Goal: Transaction & Acquisition: Obtain resource

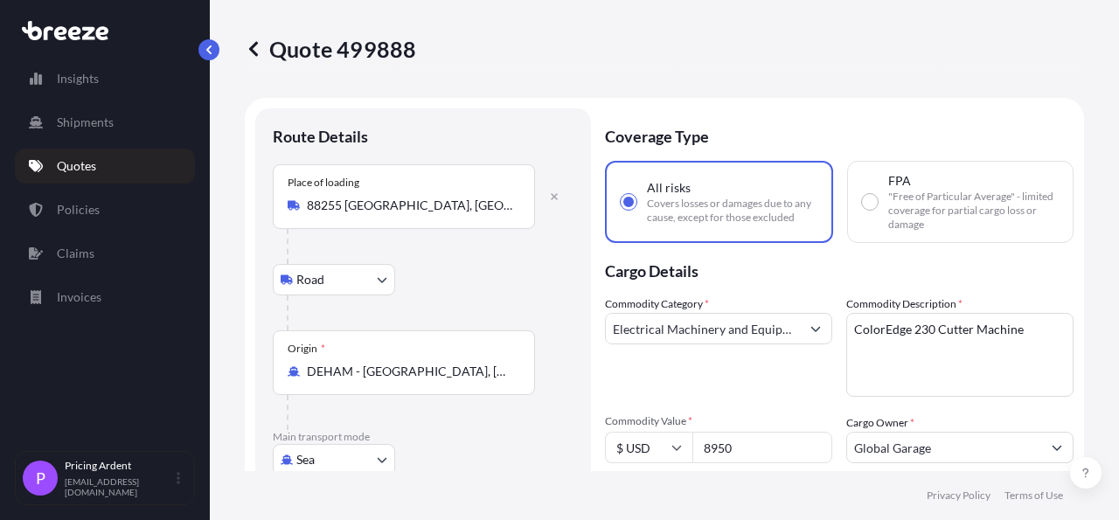
select select "Road"
select select "Sea"
select select "Road"
select select "1"
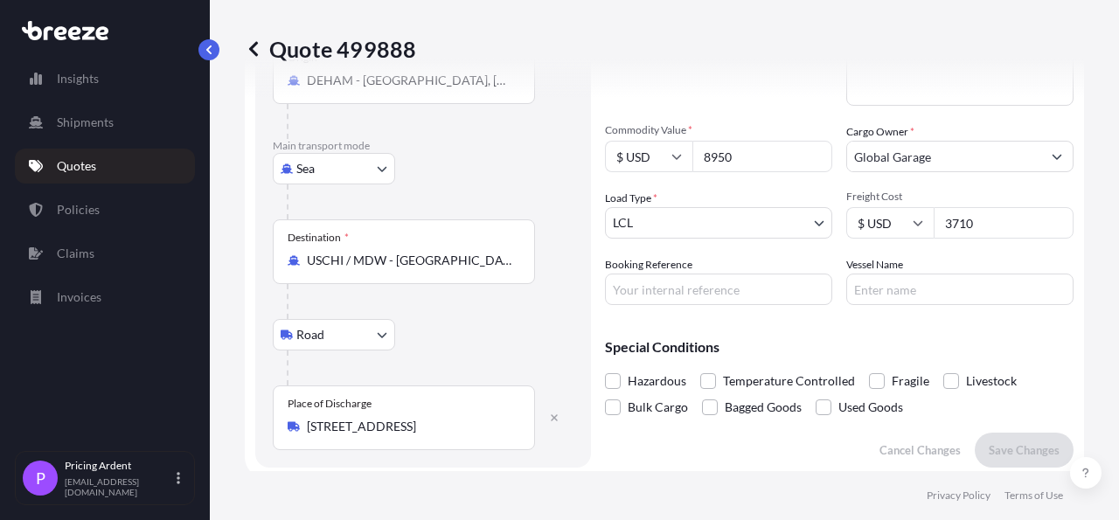
click at [92, 161] on p "Quotes" at bounding box center [76, 165] width 39 height 17
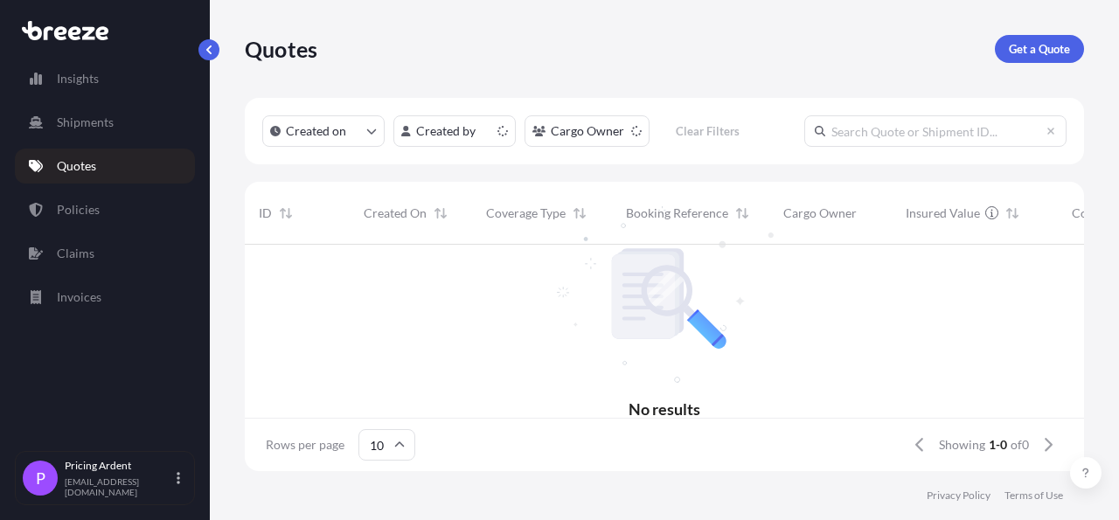
scroll to position [221, 824]
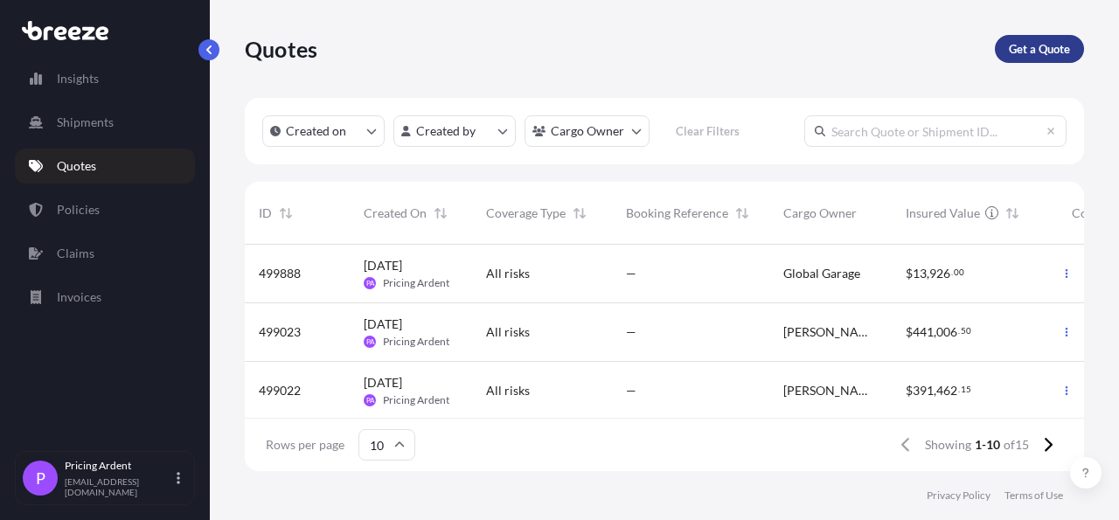
click at [1027, 42] on p "Get a Quote" at bounding box center [1039, 48] width 61 height 17
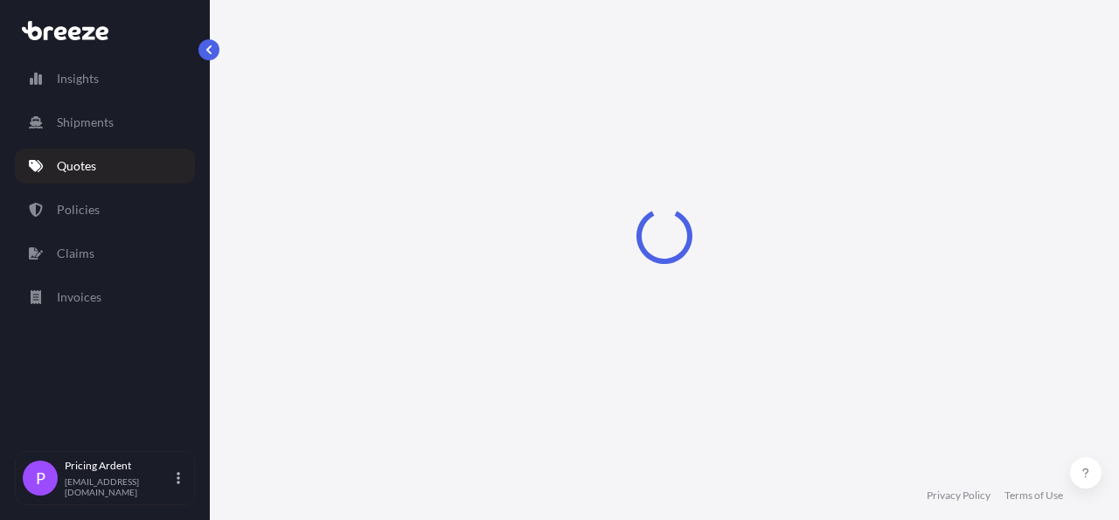
select select "Road"
select select "Sea"
select select "1"
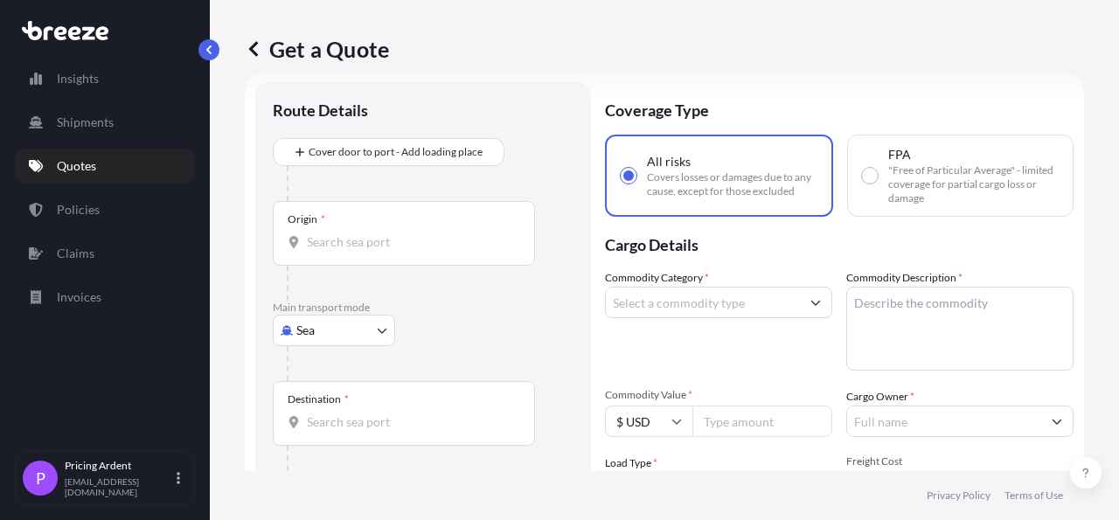
scroll to position [28, 0]
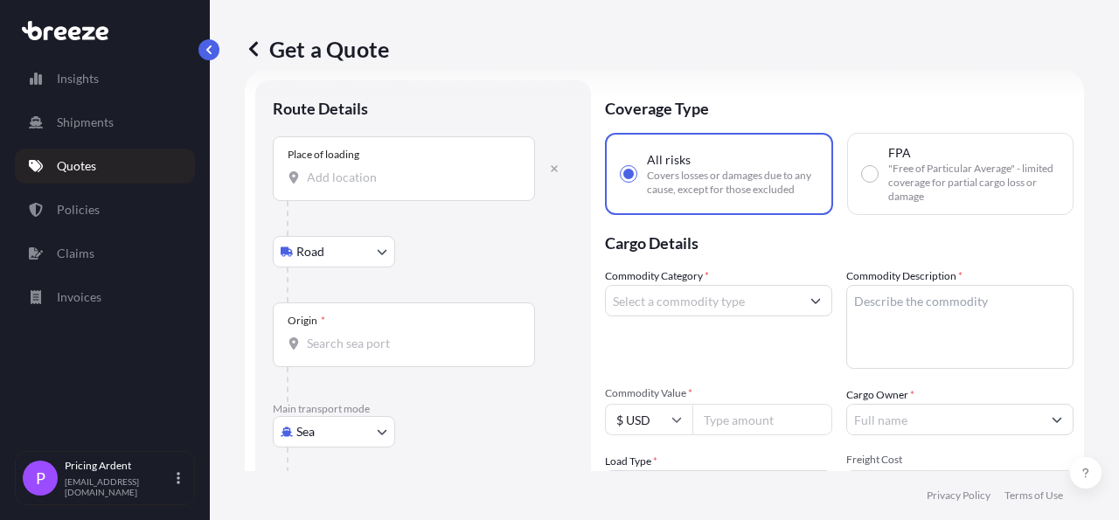
click at [401, 187] on div "Place of loading" at bounding box center [404, 168] width 262 height 65
click at [401, 186] on input "Place of loading" at bounding box center [410, 177] width 206 height 17
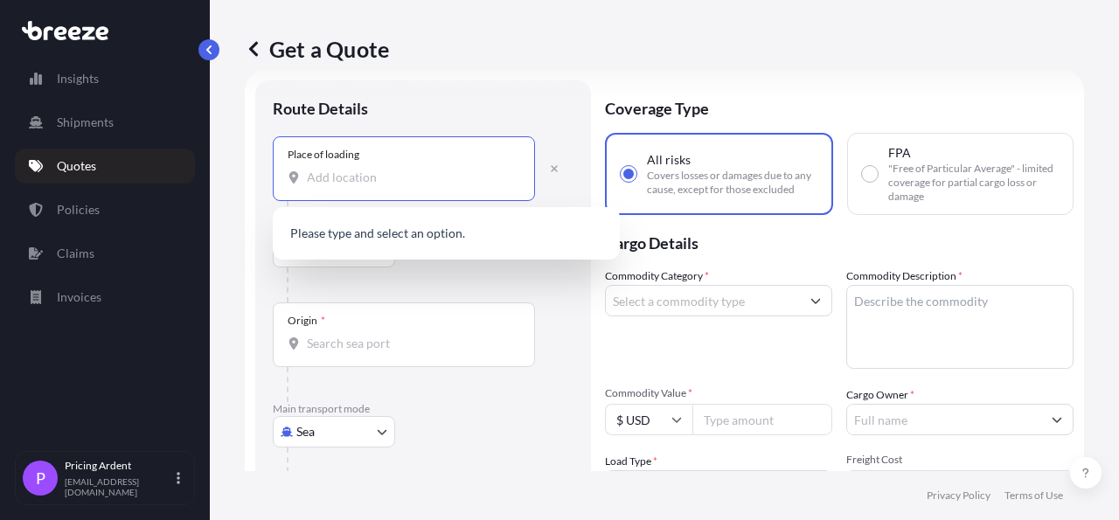
click at [433, 178] on input "Place of loading" at bounding box center [410, 177] width 206 height 17
paste input "Teharje 20A [GEOGRAPHIC_DATA], 3221"
click at [436, 237] on span "[STREET_ADDRESS]" at bounding box center [386, 234] width 109 height 17
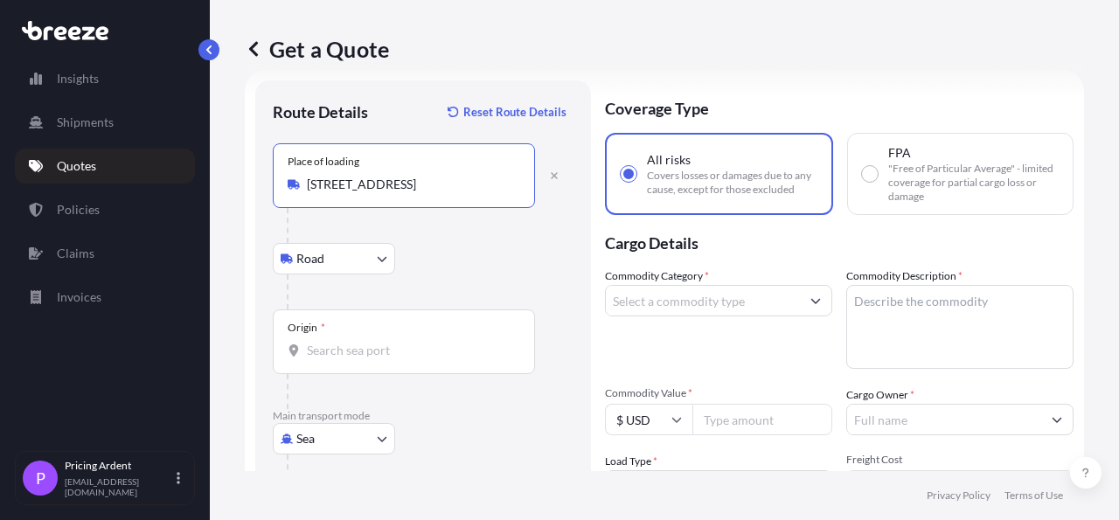
type input "[STREET_ADDRESS]"
click at [400, 355] on input "Origin *" at bounding box center [410, 350] width 206 height 17
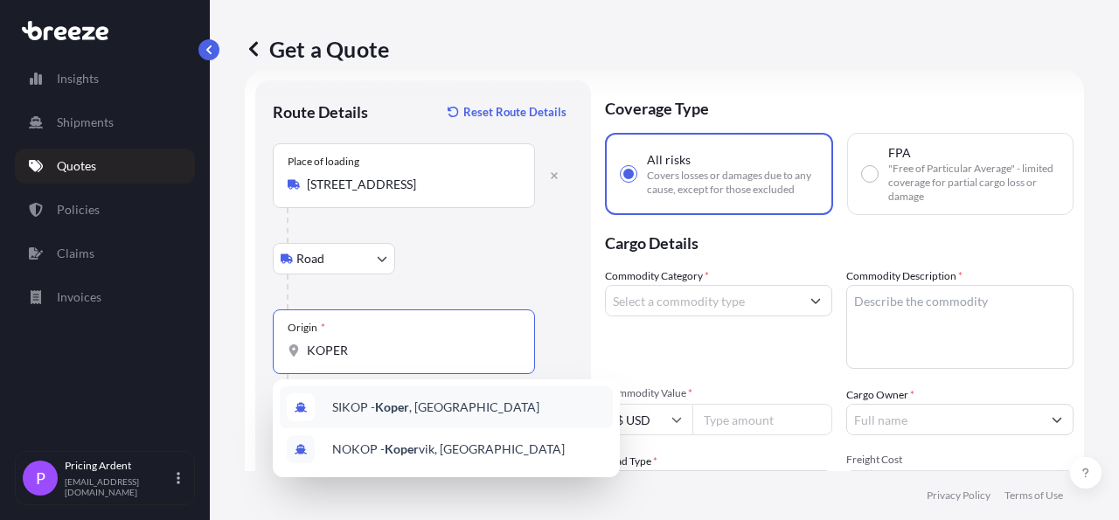
click at [496, 396] on div "[PERSON_NAME] , [GEOGRAPHIC_DATA]" at bounding box center [446, 407] width 333 height 42
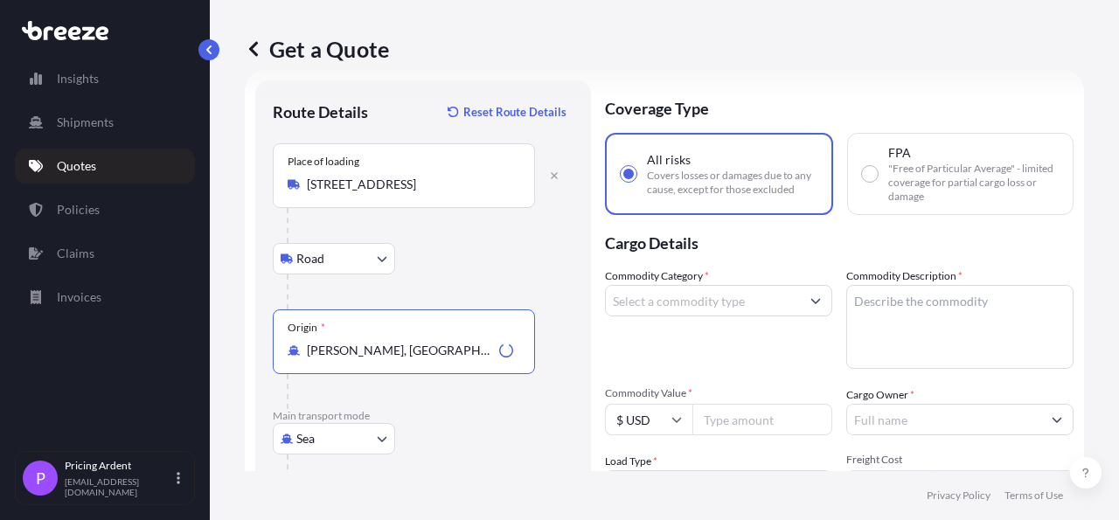
type input "[PERSON_NAME], [GEOGRAPHIC_DATA]"
click at [558, 335] on div "Origin * [PERSON_NAME][GEOGRAPHIC_DATA], [GEOGRAPHIC_DATA]" at bounding box center [423, 360] width 301 height 100
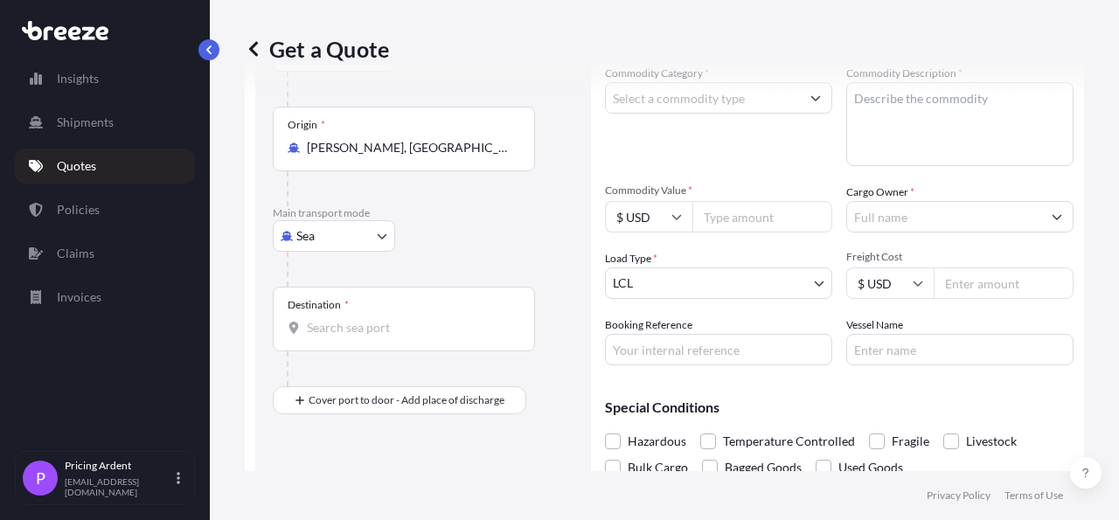
click at [367, 333] on input "Destination *" at bounding box center [410, 327] width 206 height 17
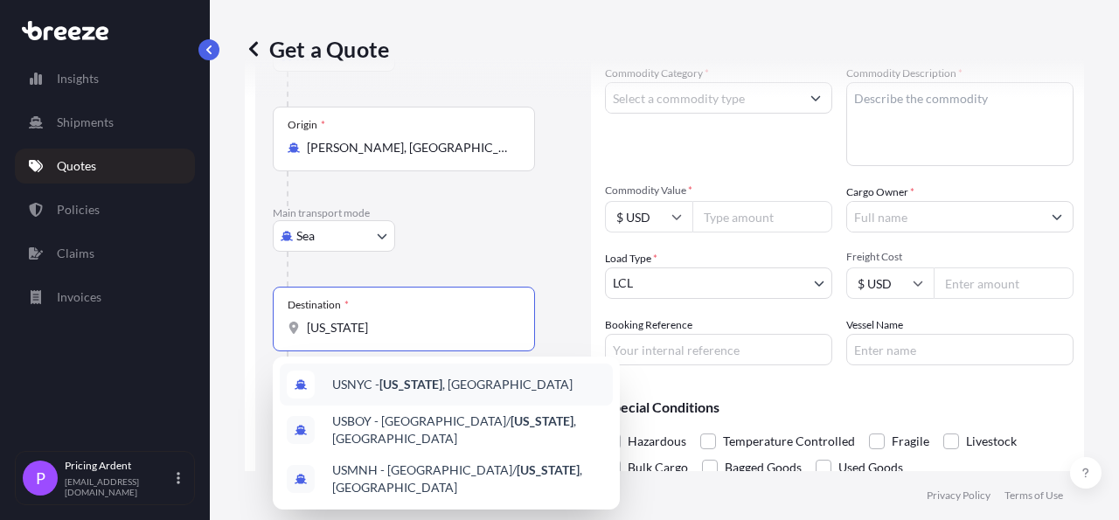
click at [437, 382] on span "USNYC - New York , United States" at bounding box center [452, 384] width 240 height 17
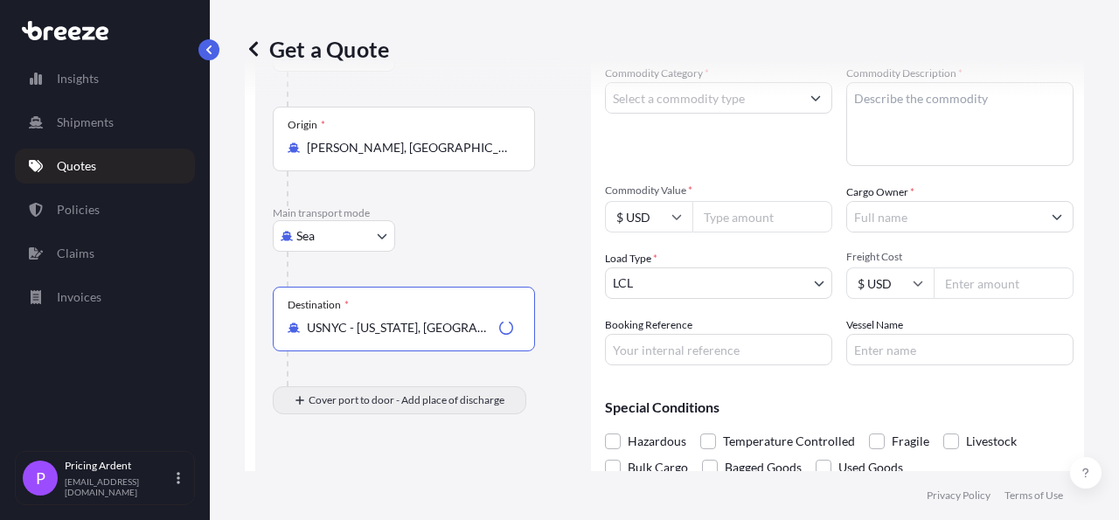
type input "USNYC - [US_STATE], [GEOGRAPHIC_DATA]"
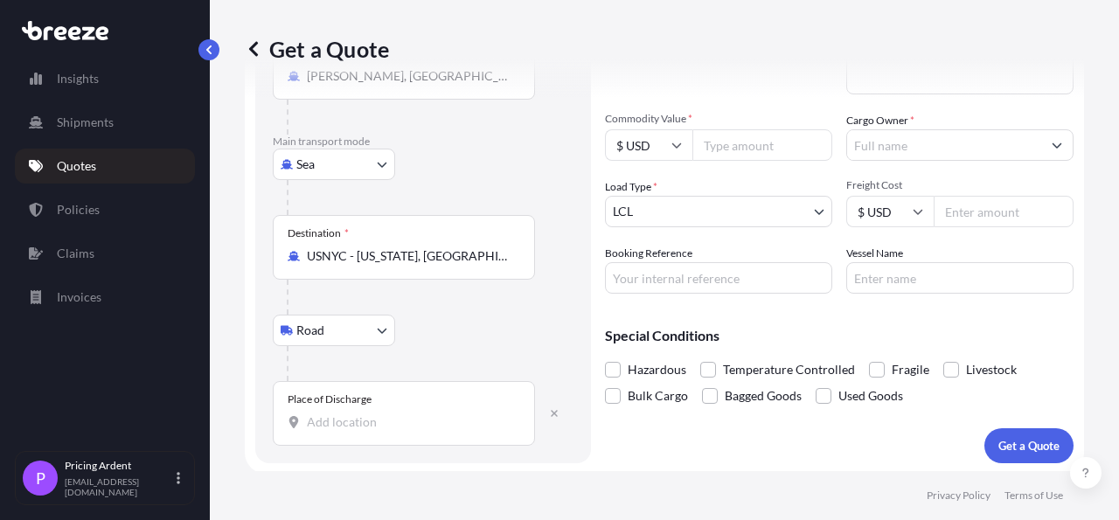
click at [387, 410] on div "Place of Discharge" at bounding box center [404, 413] width 262 height 65
click at [387, 414] on input "Place of Discharge" at bounding box center [410, 422] width 206 height 17
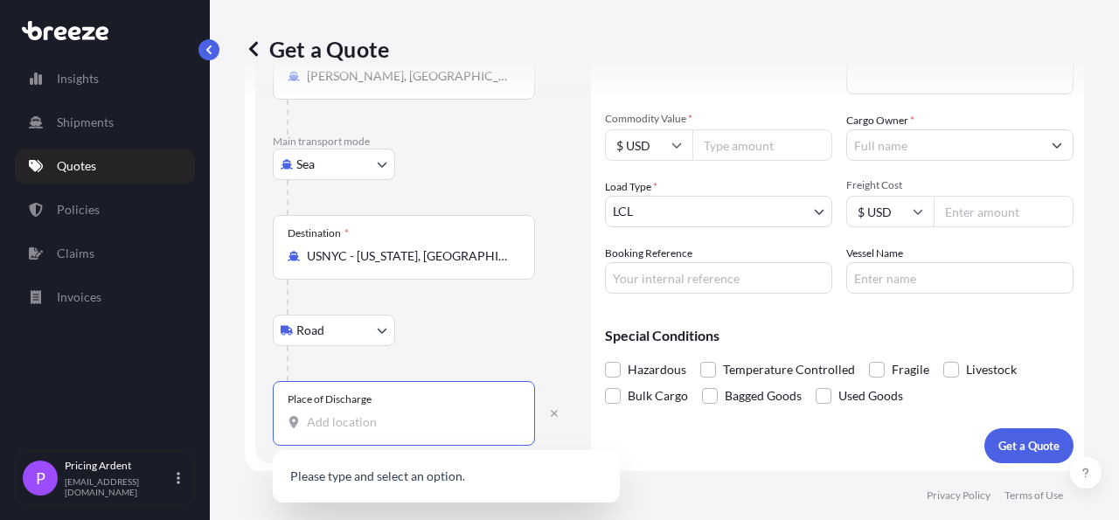
click at [368, 414] on input "Place of Discharge" at bounding box center [410, 422] width 206 height 17
paste input "[GEOGRAPHIC_DATA], [GEOGRAPHIC_DATA] 01226"
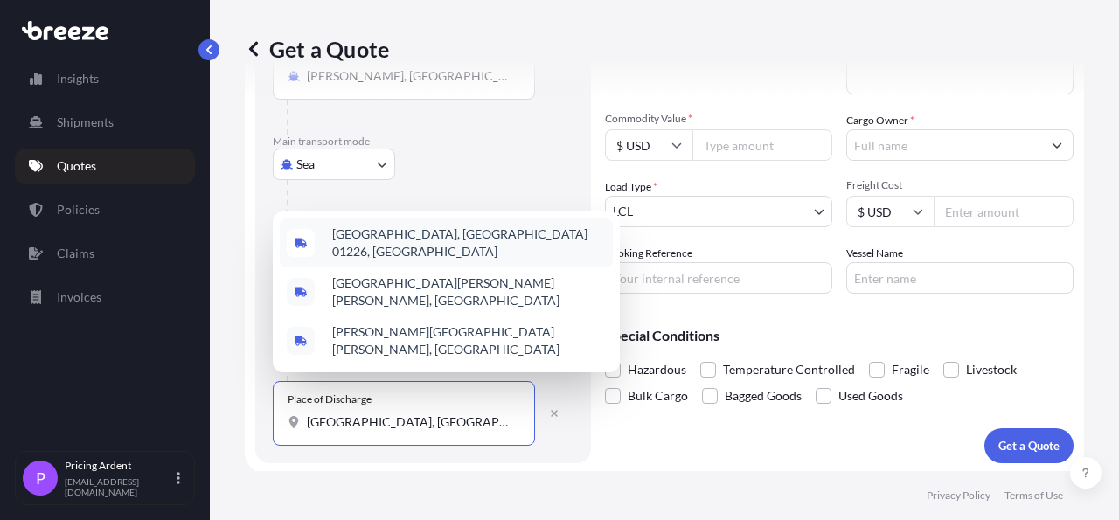
click at [470, 256] on div "[GEOGRAPHIC_DATA], [GEOGRAPHIC_DATA] 01226, [GEOGRAPHIC_DATA]" at bounding box center [446, 243] width 333 height 49
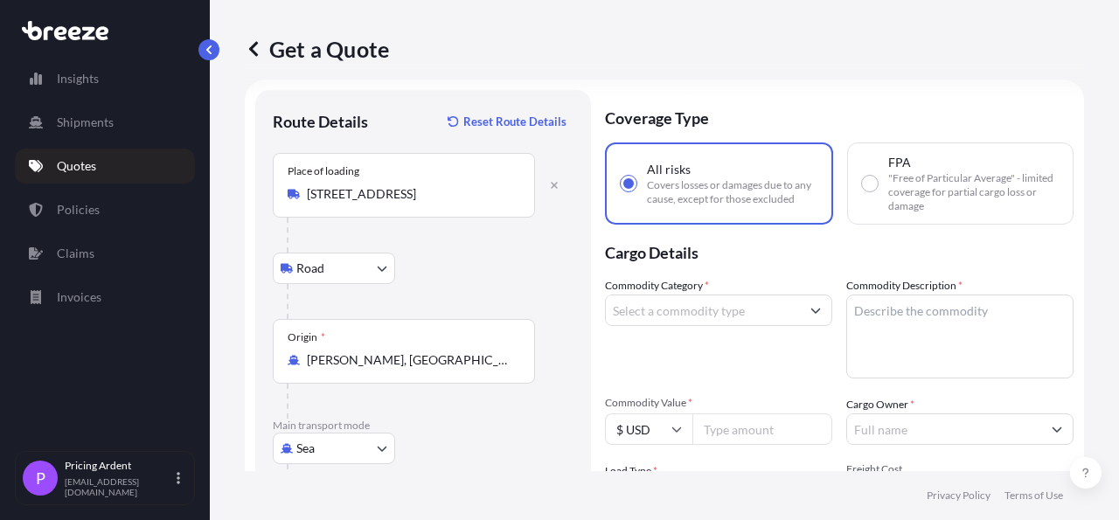
scroll to position [0, 0]
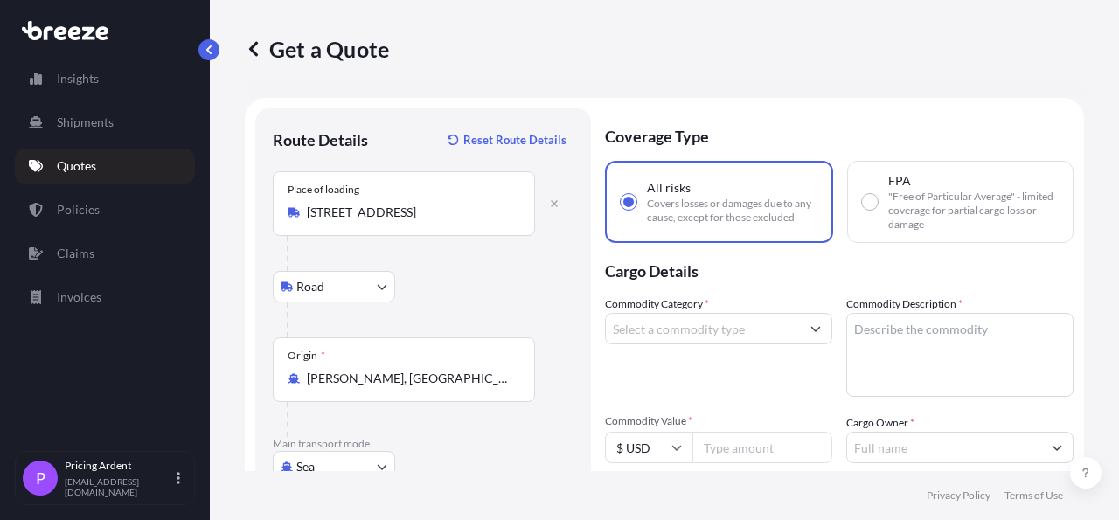
type input "[GEOGRAPHIC_DATA], [GEOGRAPHIC_DATA] 01226, [GEOGRAPHIC_DATA]"
click at [725, 327] on input "Commodity Category *" at bounding box center [703, 328] width 194 height 31
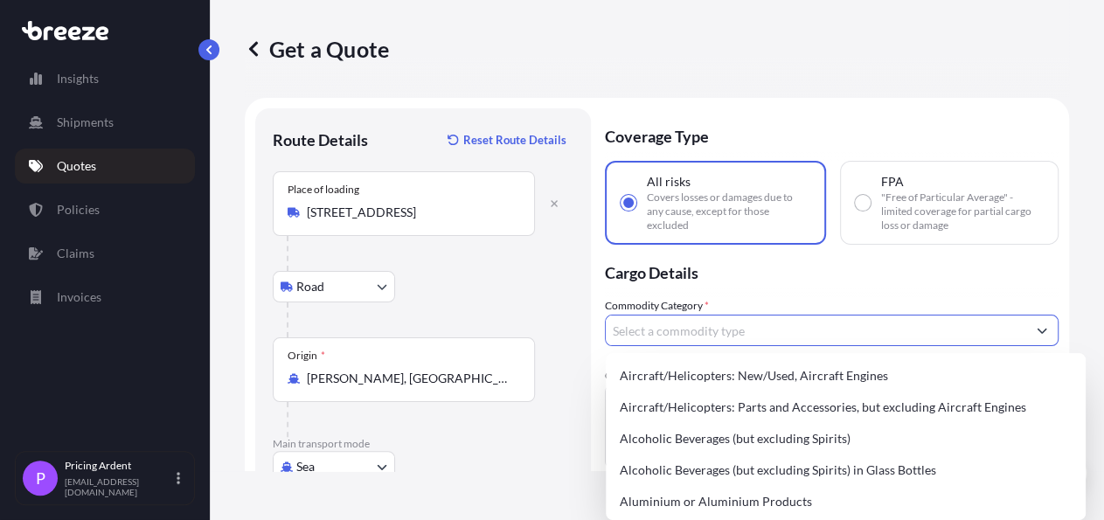
click at [704, 344] on input "Commodity Category *" at bounding box center [816, 330] width 421 height 31
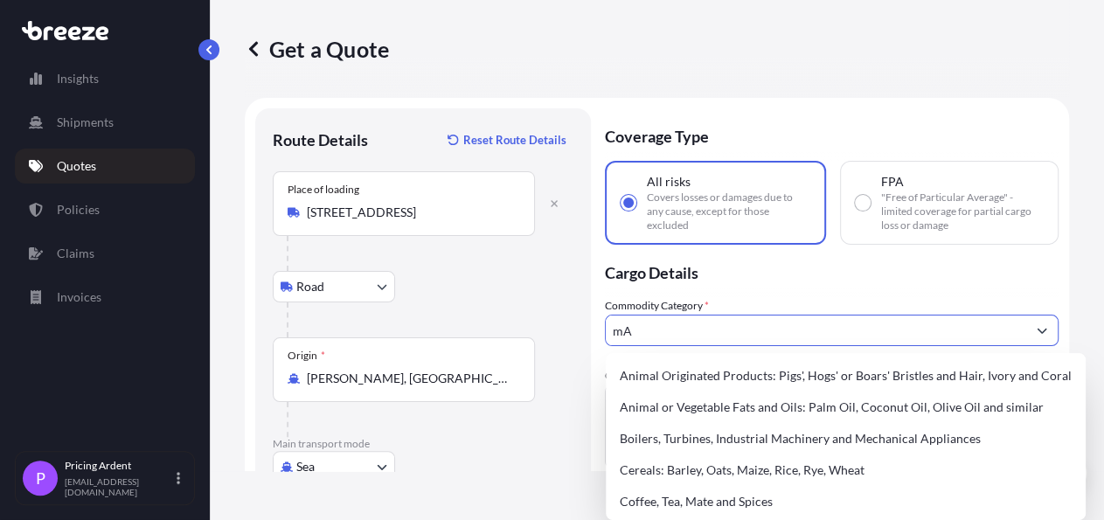
type input "m"
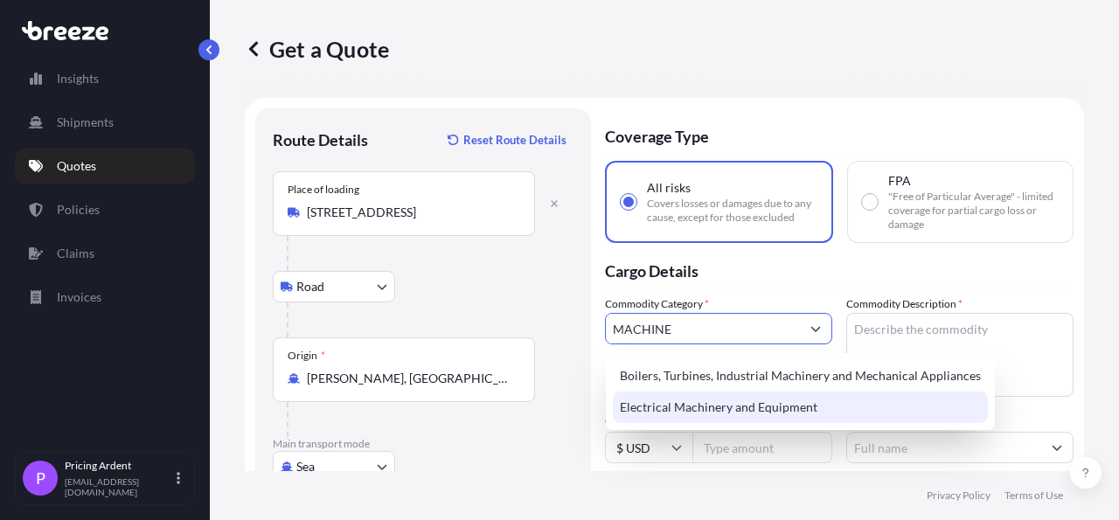
click at [727, 409] on div "Electrical Machinery and Equipment" at bounding box center [800, 407] width 375 height 31
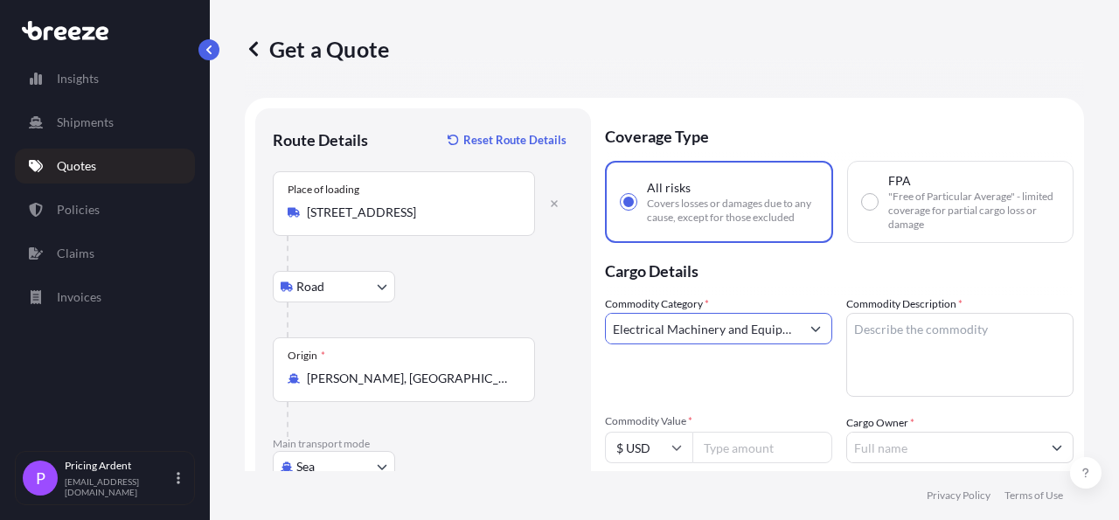
type input "Electrical Machinery and Equipment"
click at [946, 324] on textarea "Commodity Description *" at bounding box center [959, 355] width 227 height 84
paste textarea "Mimaki TX300p-1800b printer."
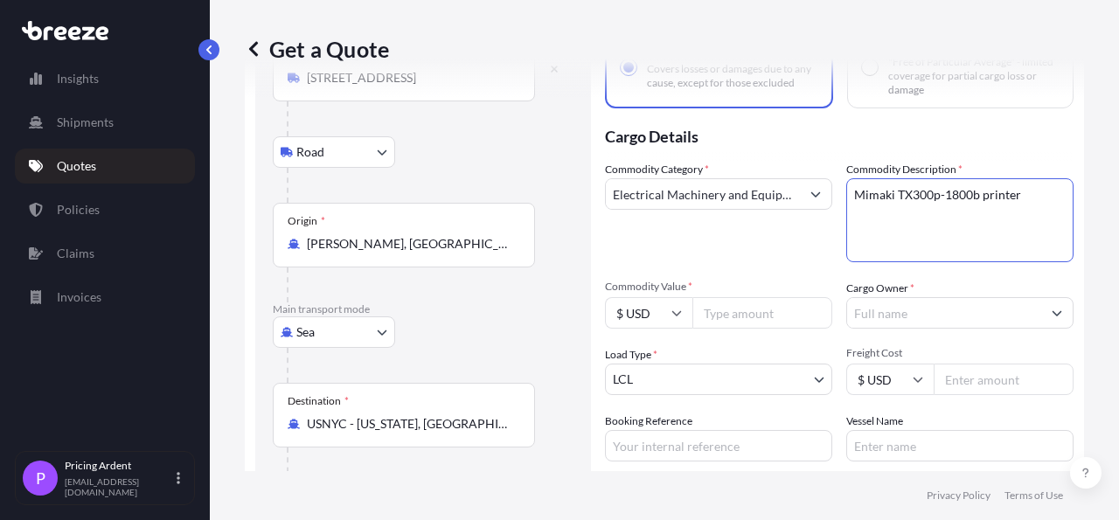
scroll to position [203, 0]
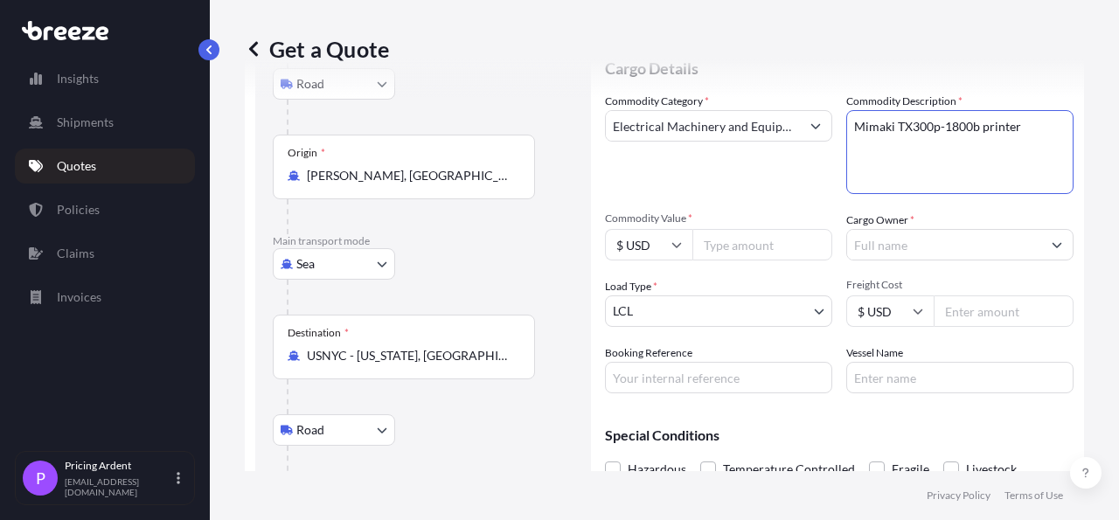
type textarea "Mimaki TX300p-1800b printer"
click at [730, 245] on input "Commodity Value *" at bounding box center [763, 244] width 140 height 31
type input "18000"
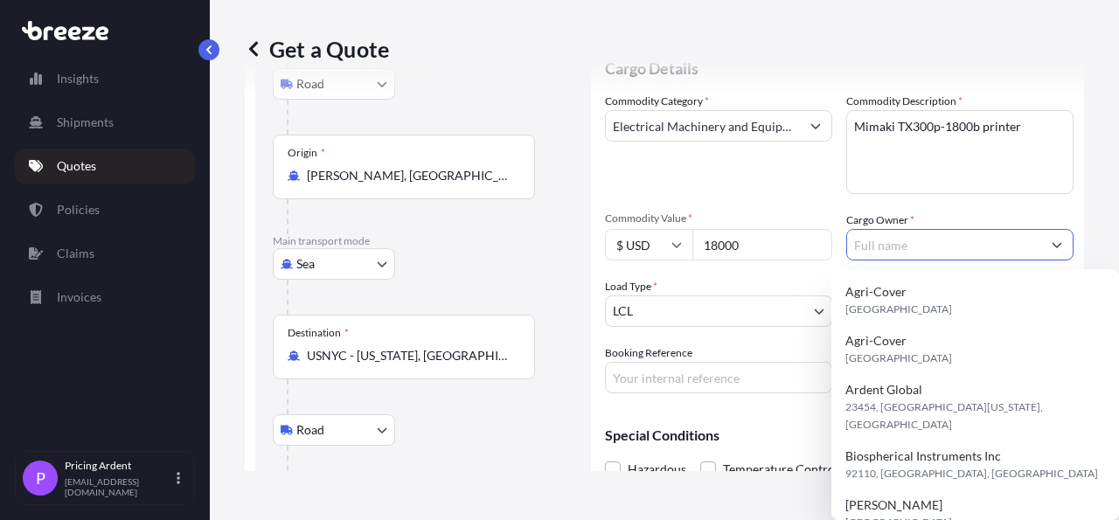
click at [932, 249] on input "Cargo Owner *" at bounding box center [944, 244] width 194 height 31
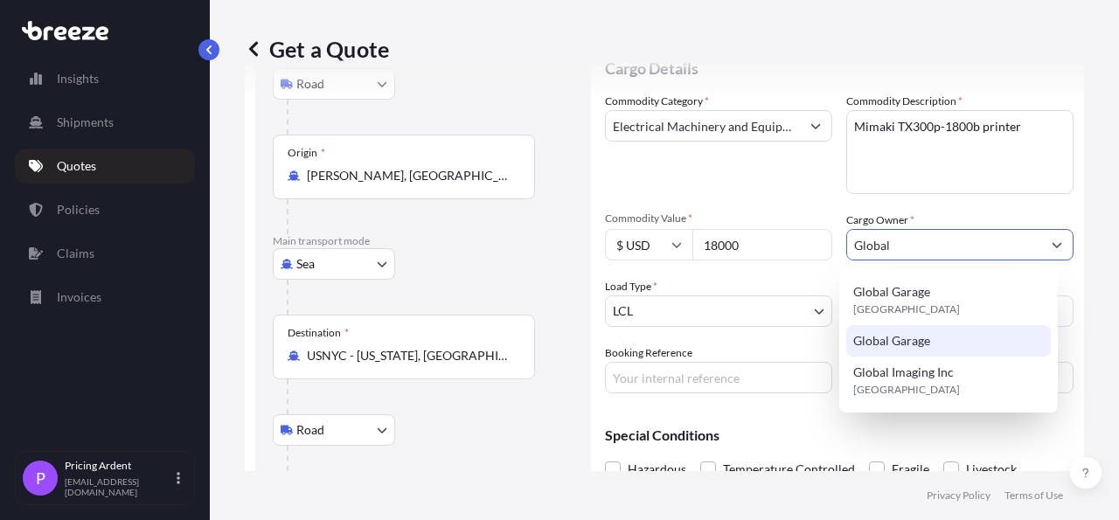
click at [937, 326] on div "Global Garage" at bounding box center [948, 340] width 205 height 31
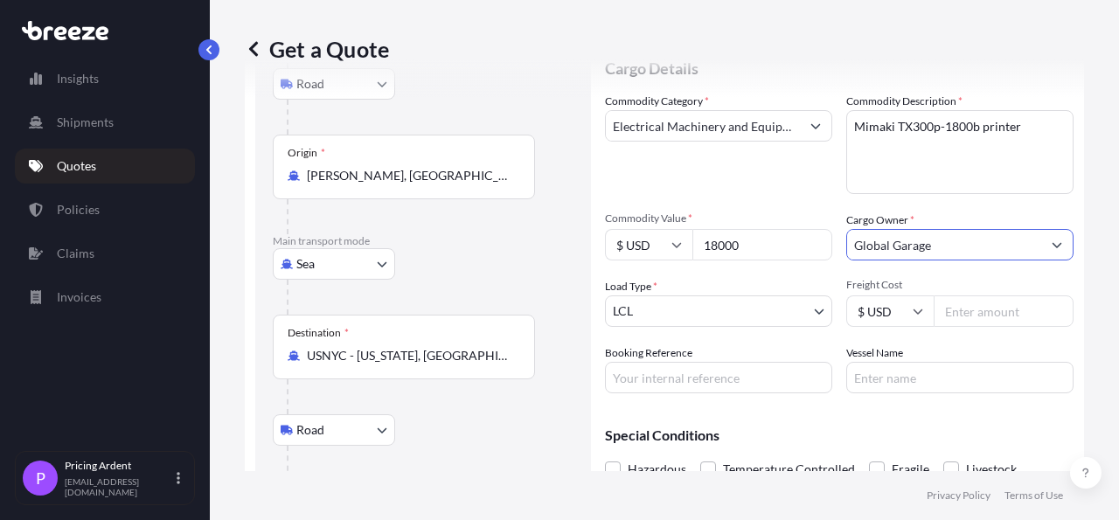
type input "Global Garage"
click at [996, 215] on div "Cargo Owner * Global Garage" at bounding box center [959, 236] width 227 height 49
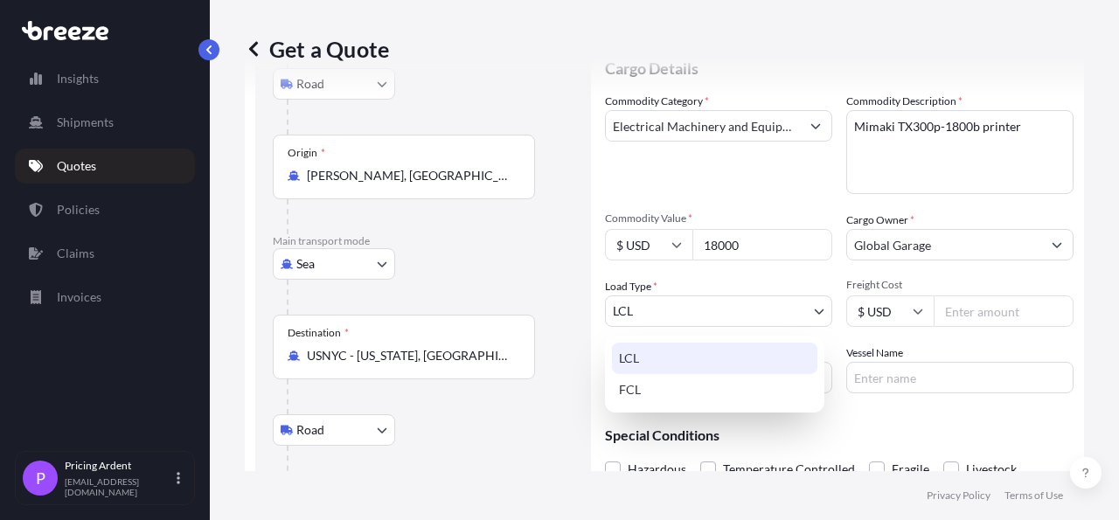
click at [788, 306] on body "0 options available. 3 options available. Insights Shipments Quotes Policies Cl…" at bounding box center [559, 260] width 1119 height 520
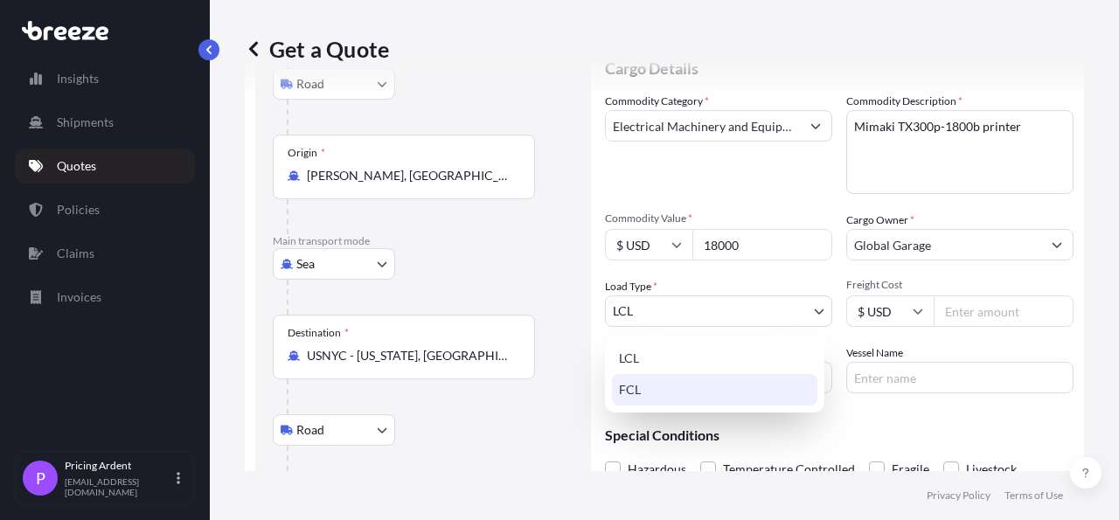
click at [693, 379] on div "FCL" at bounding box center [714, 389] width 205 height 31
select select "2"
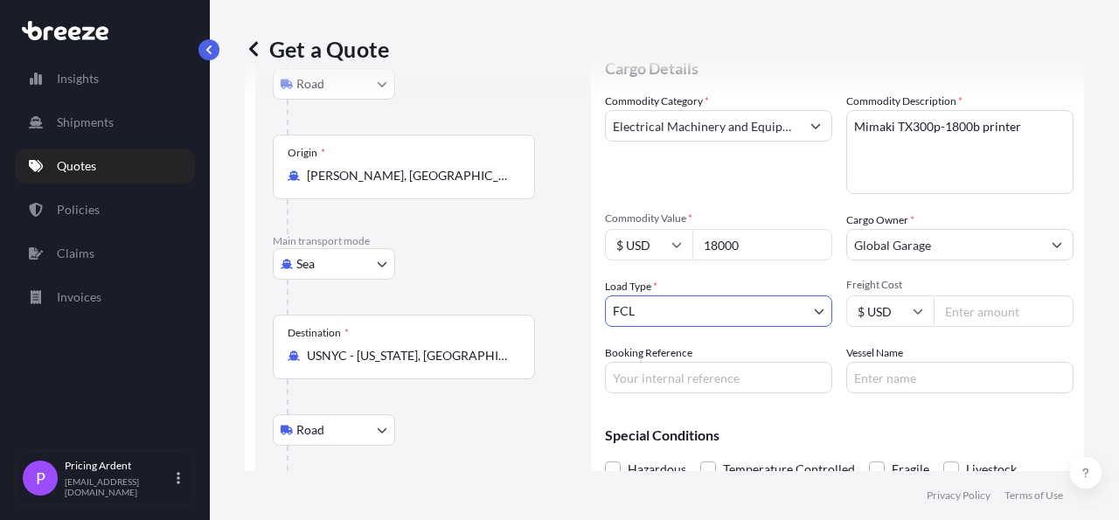
click at [986, 316] on input "Freight Cost" at bounding box center [1004, 311] width 140 height 31
type input "6440"
click at [1056, 210] on div "Commodity Category * Electrical Machinery and Equipment Commodity Description *…" at bounding box center [839, 243] width 469 height 301
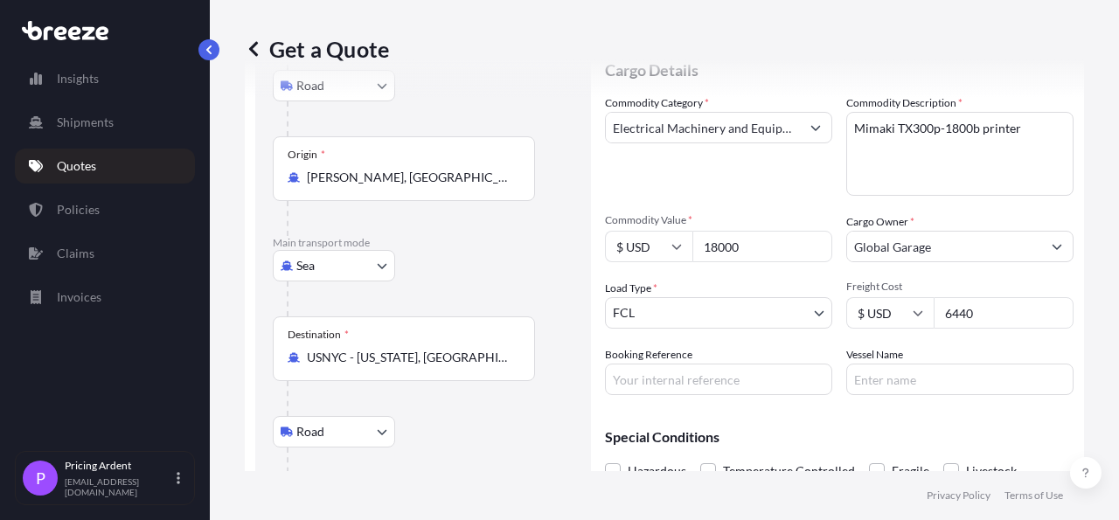
scroll to position [303, 0]
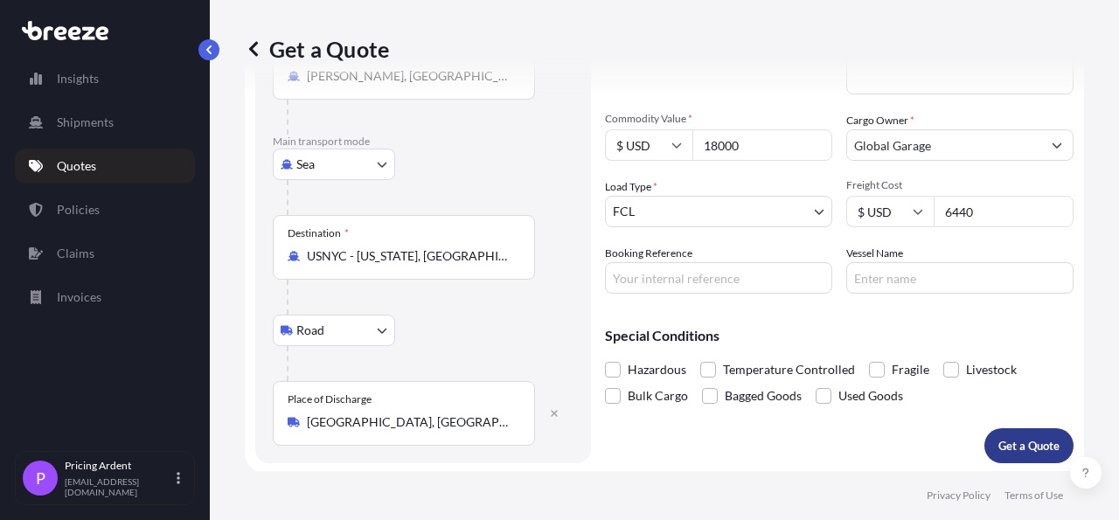
click at [1006, 437] on p "Get a Quote" at bounding box center [1029, 445] width 61 height 17
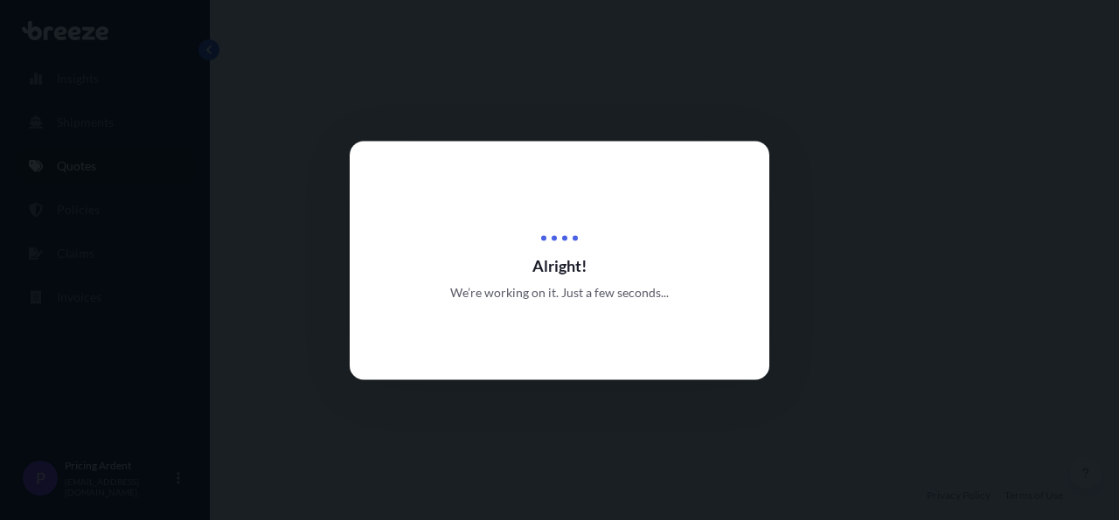
select select "Road"
select select "Sea"
select select "Road"
select select "2"
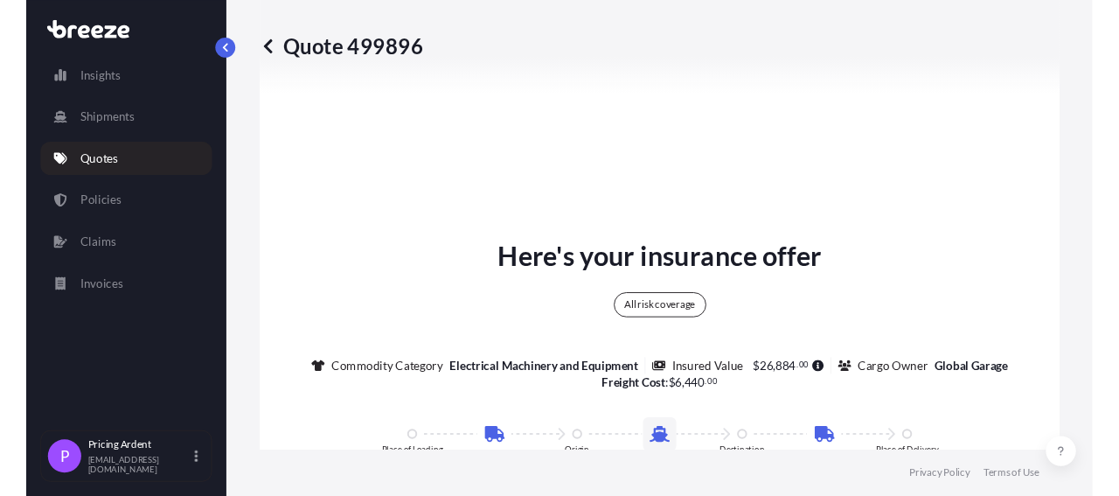
scroll to position [1001, 0]
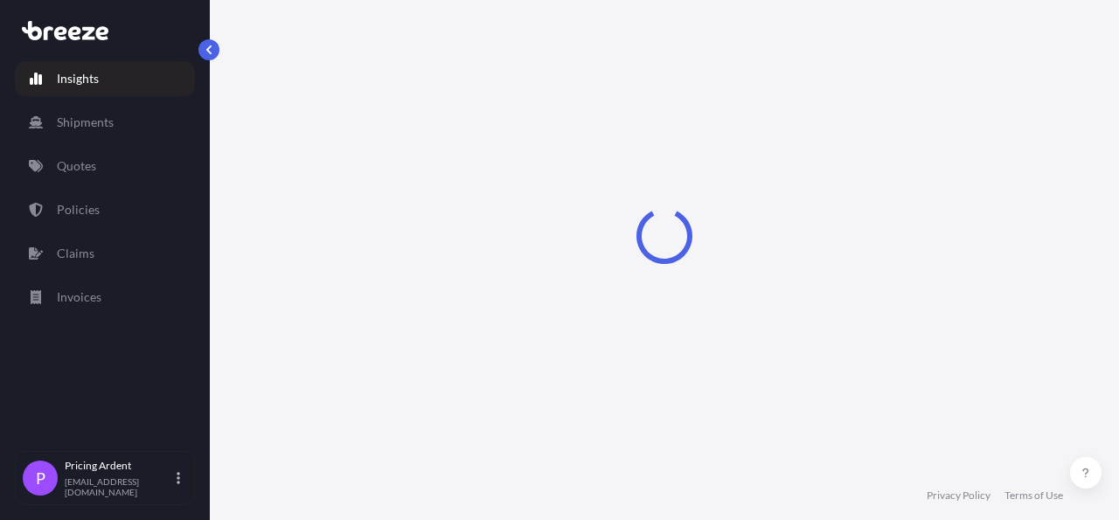
select select "2025"
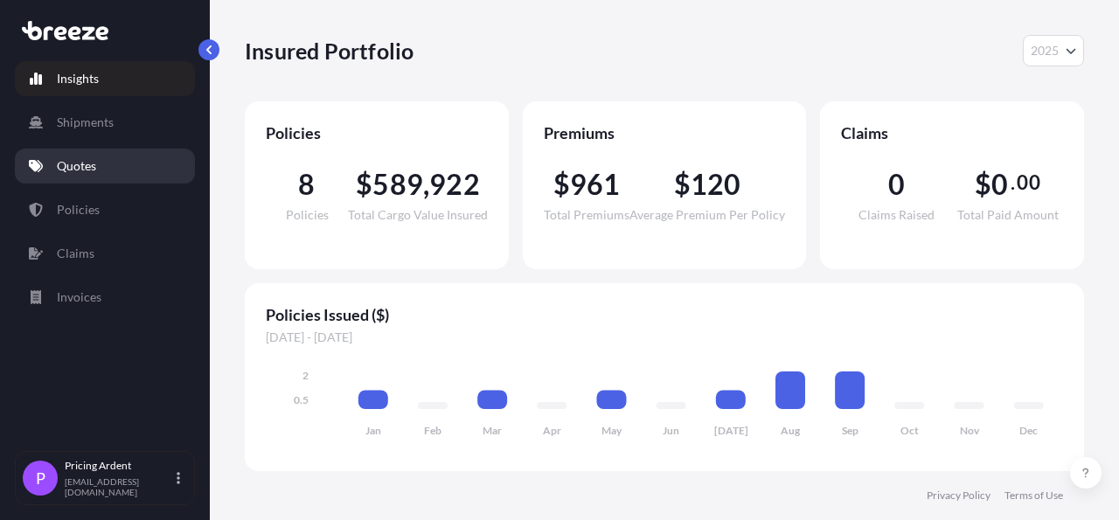
click at [94, 163] on p "Quotes" at bounding box center [76, 165] width 39 height 17
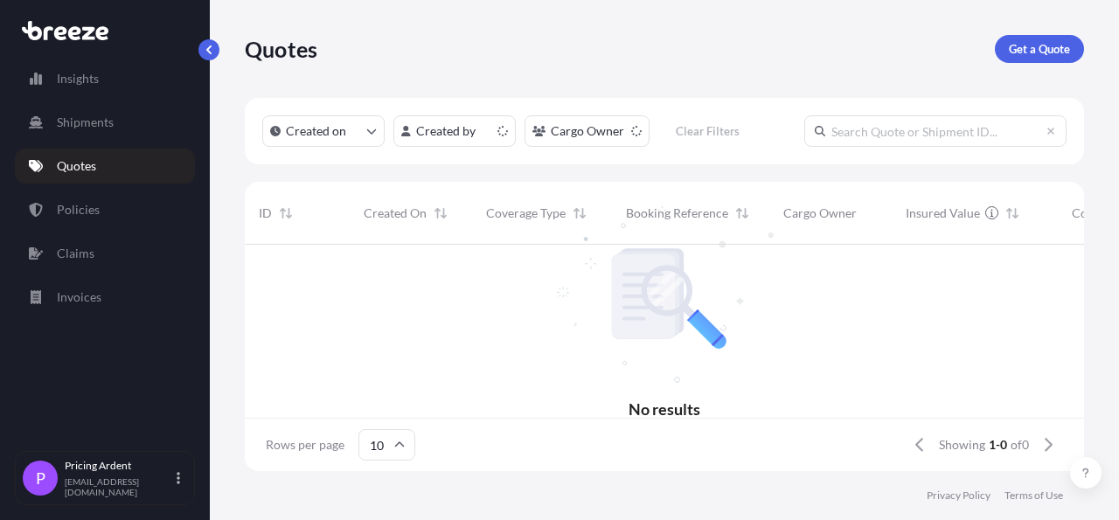
scroll to position [221, 824]
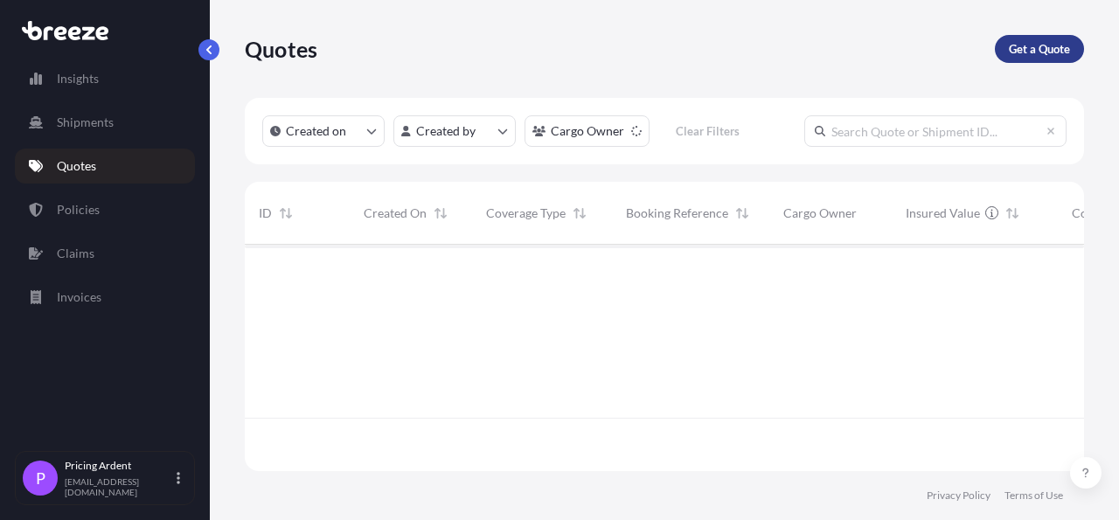
click at [1041, 57] on p "Get a Quote" at bounding box center [1039, 48] width 61 height 17
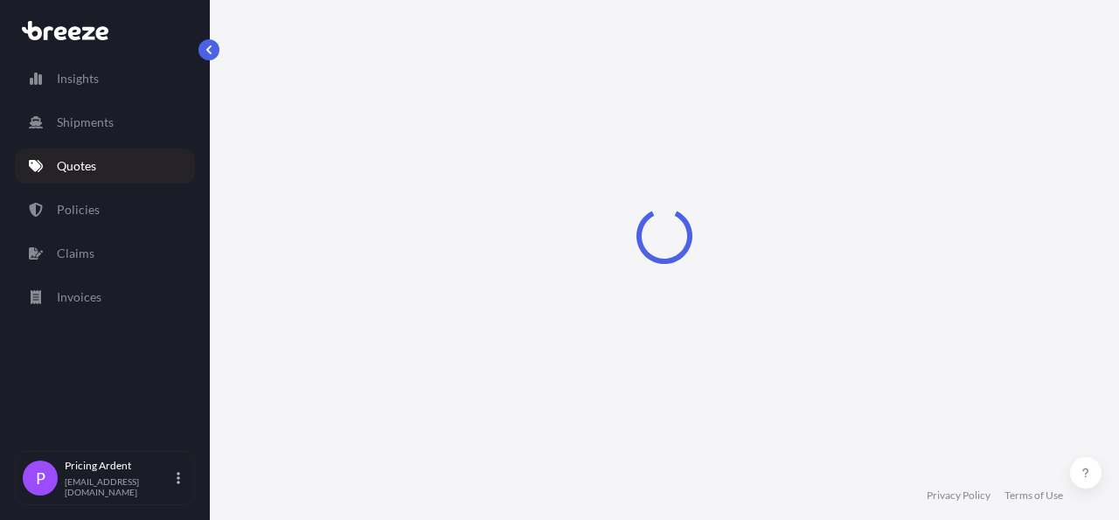
select select "Road"
select select "Sea"
select select "1"
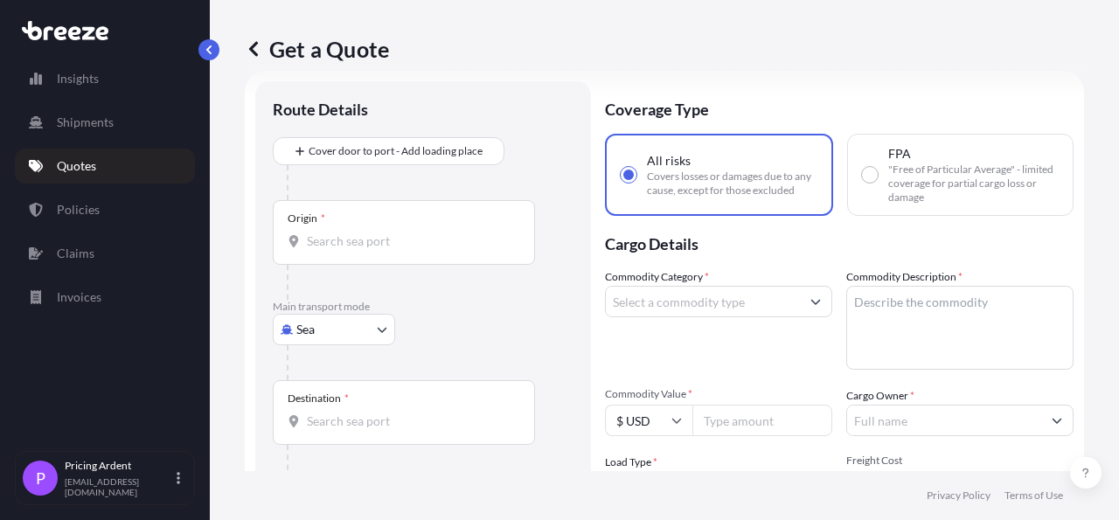
scroll to position [28, 0]
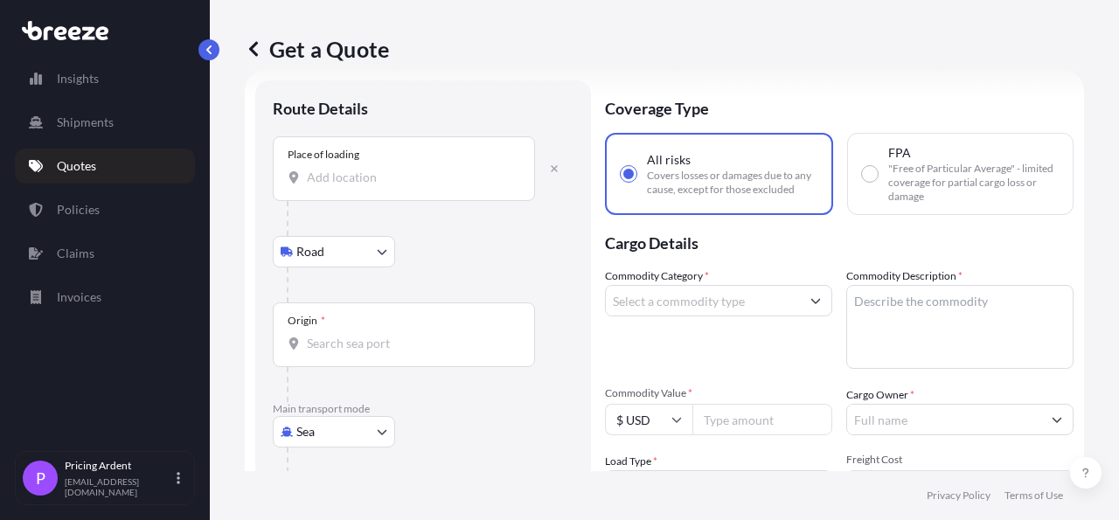
click at [379, 191] on div "Place of loading" at bounding box center [404, 168] width 262 height 65
click at [379, 186] on input "Place of loading" at bounding box center [410, 177] width 206 height 17
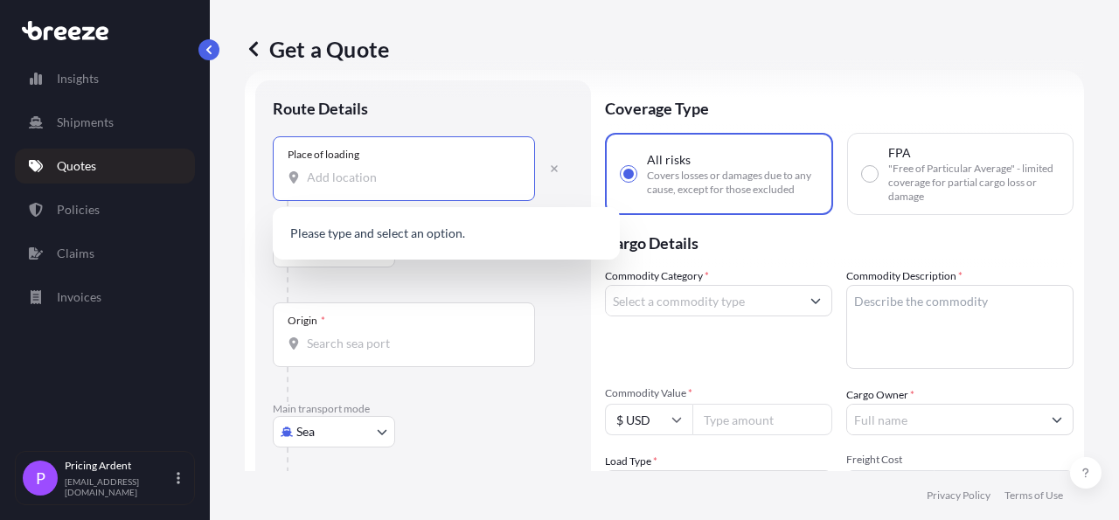
paste input "Teharje 20A [GEOGRAPHIC_DATA], 3221"
click at [442, 233] on span "[STREET_ADDRESS]" at bounding box center [386, 234] width 109 height 17
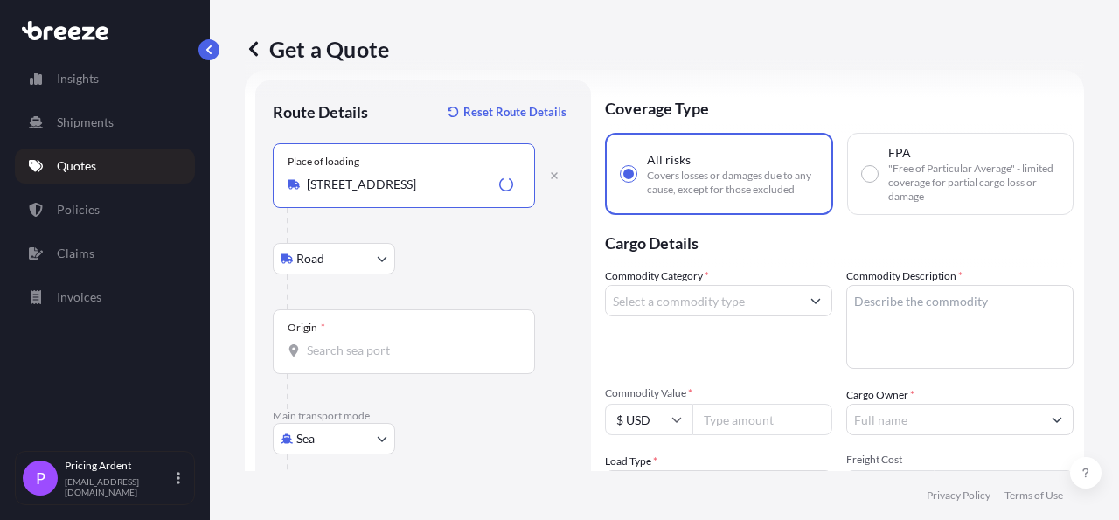
type input "[STREET_ADDRESS]"
click at [396, 356] on input "Origin *" at bounding box center [410, 350] width 206 height 17
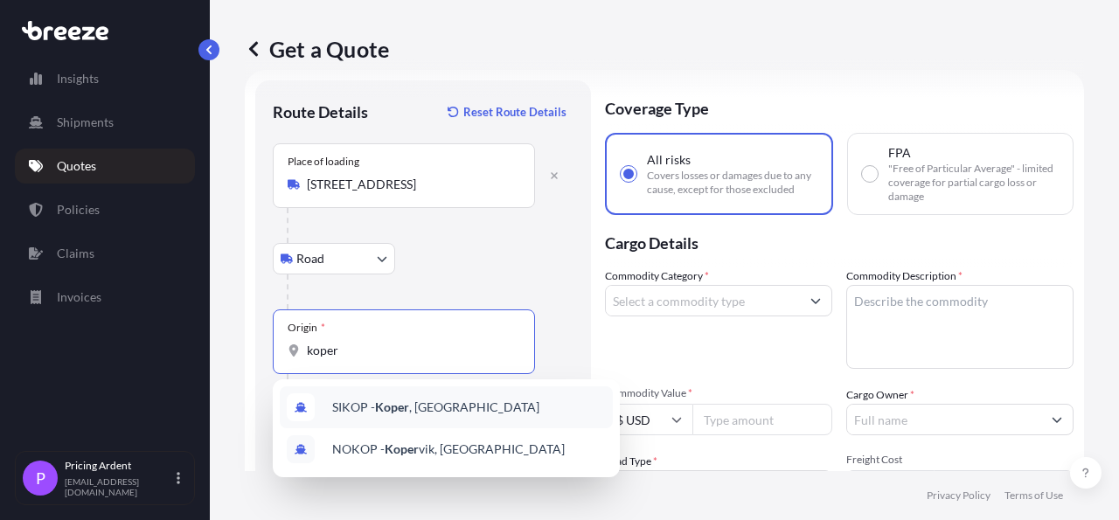
click at [464, 400] on div "[PERSON_NAME] , [GEOGRAPHIC_DATA]" at bounding box center [446, 407] width 333 height 42
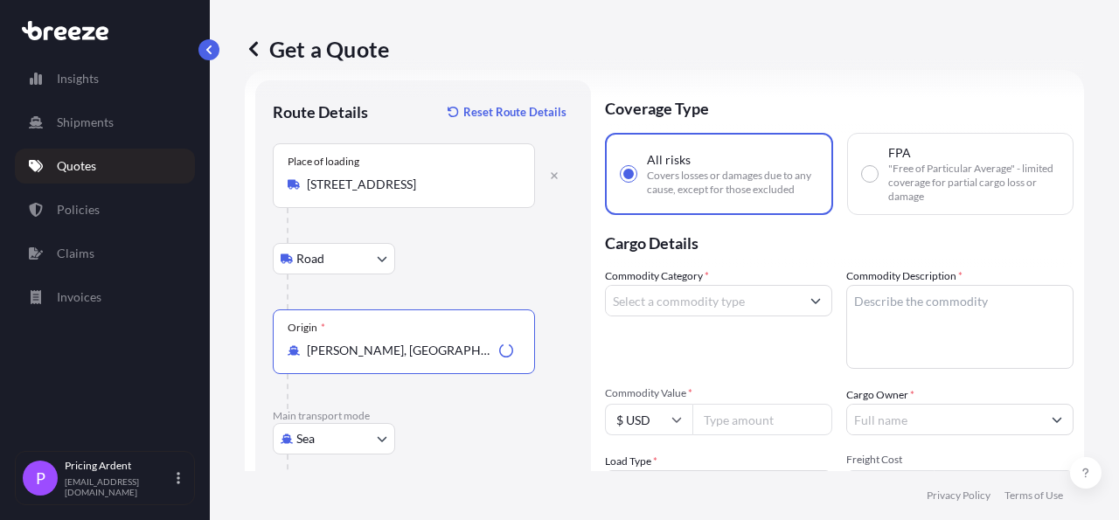
type input "[PERSON_NAME], [GEOGRAPHIC_DATA]"
click at [555, 313] on div "Origin * [PERSON_NAME][GEOGRAPHIC_DATA], [GEOGRAPHIC_DATA]" at bounding box center [423, 360] width 301 height 100
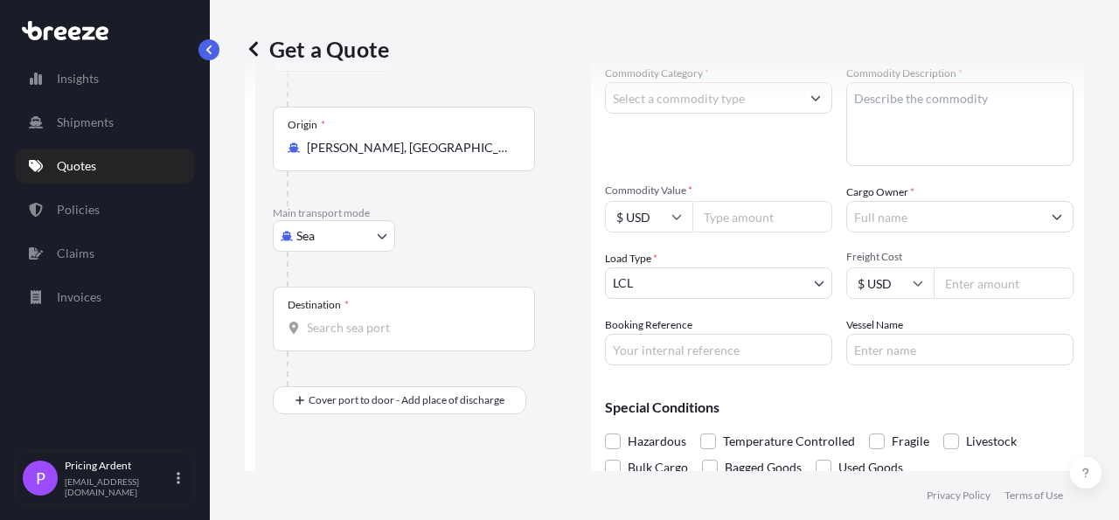
scroll to position [287, 0]
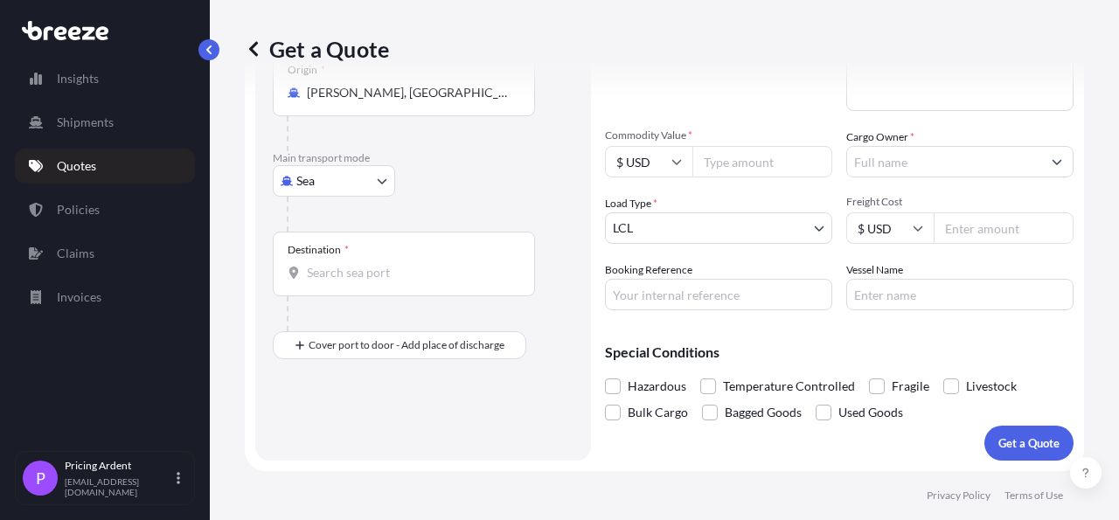
click at [414, 275] on input "Destination *" at bounding box center [410, 272] width 206 height 17
type input "USNYC - [US_STATE], [GEOGRAPHIC_DATA]"
click at [550, 321] on div "Destination * USNYC - [US_STATE], [GEOGRAPHIC_DATA]" at bounding box center [423, 282] width 301 height 100
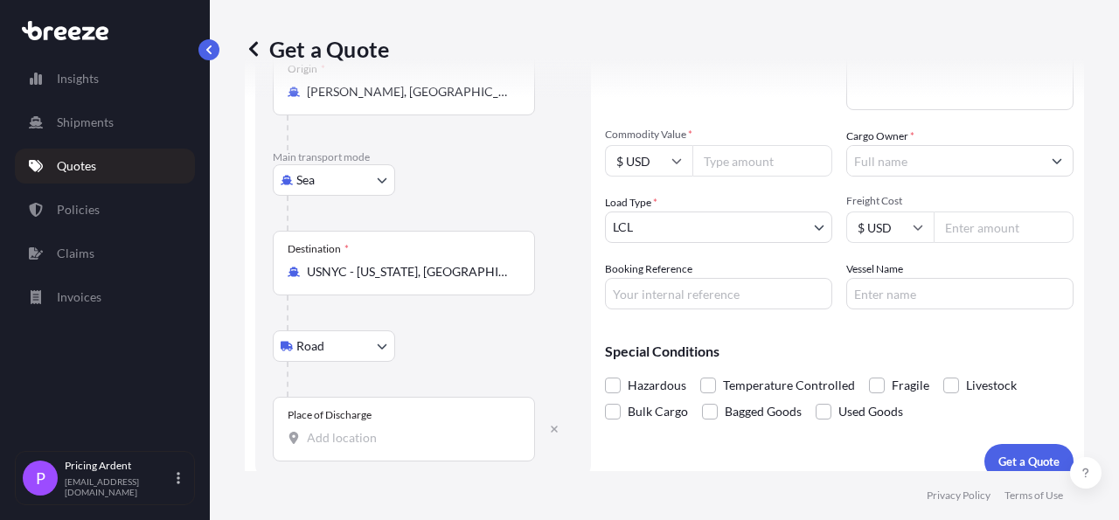
click at [347, 439] on input "Place of Discharge" at bounding box center [410, 437] width 206 height 17
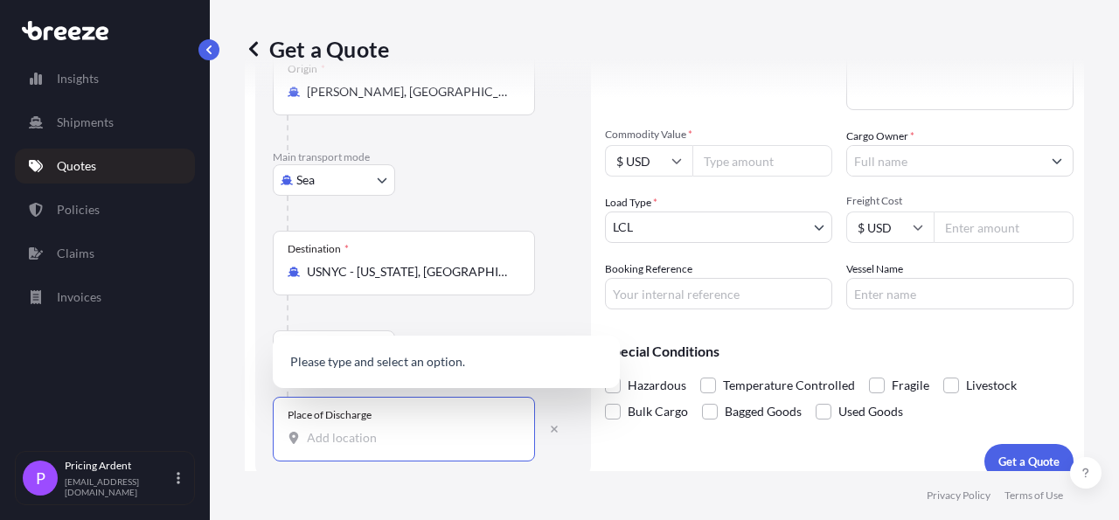
paste input "[GEOGRAPHIC_DATA], [GEOGRAPHIC_DATA] 01226"
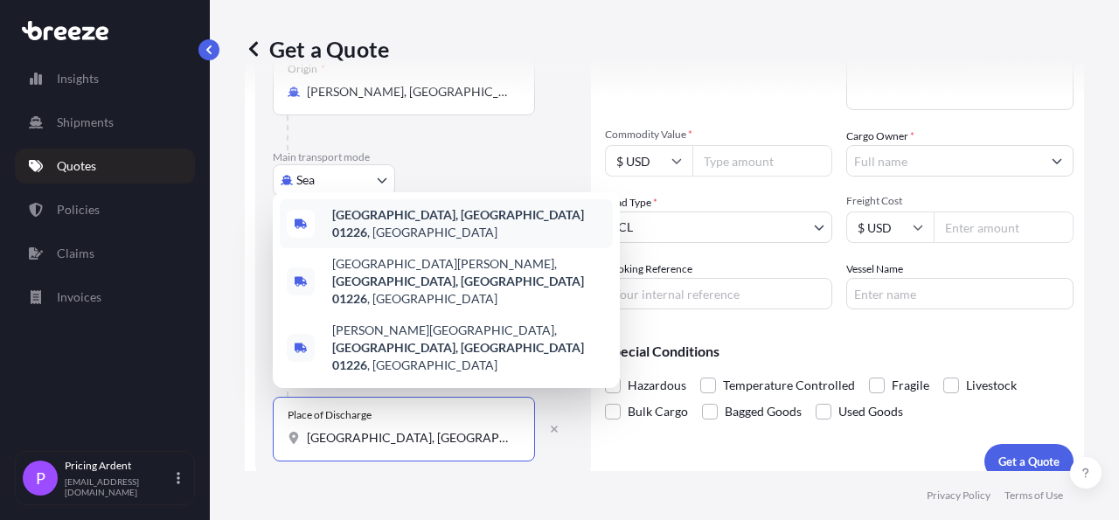
click at [448, 241] on span "[GEOGRAPHIC_DATA], [GEOGRAPHIC_DATA] 01226 , [GEOGRAPHIC_DATA]" at bounding box center [469, 223] width 274 height 35
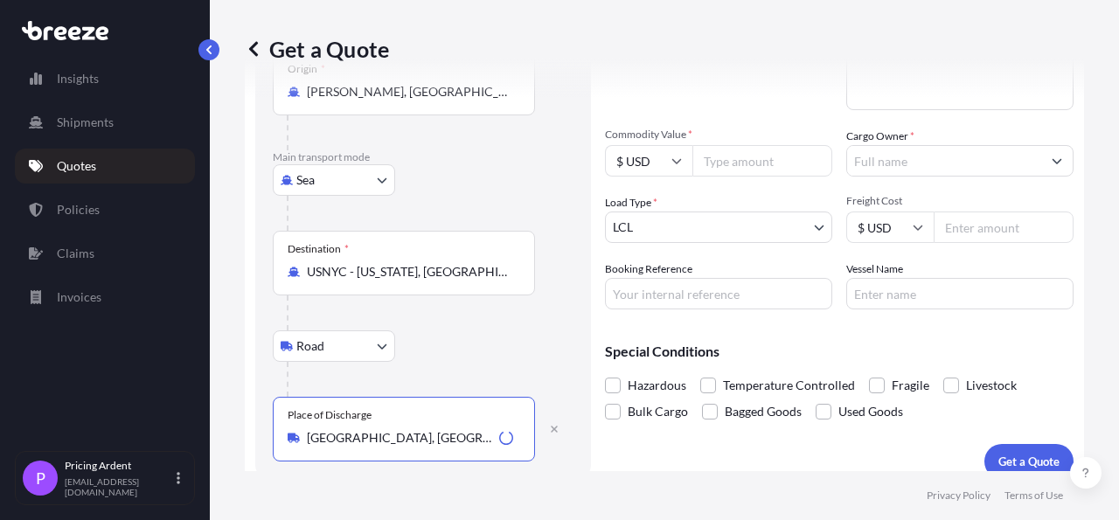
type input "[GEOGRAPHIC_DATA], [GEOGRAPHIC_DATA] 01226, [GEOGRAPHIC_DATA]"
click at [580, 309] on div "Route Details Reset Route Details Place of loading [GEOGRAPHIC_DATA] Rail Origi…" at bounding box center [423, 151] width 336 height 658
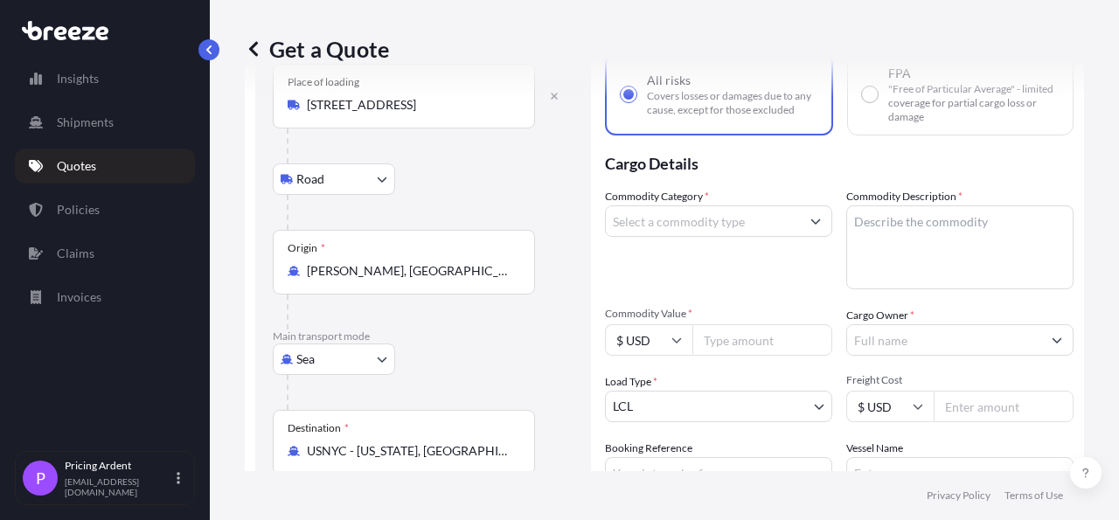
scroll to position [84, 0]
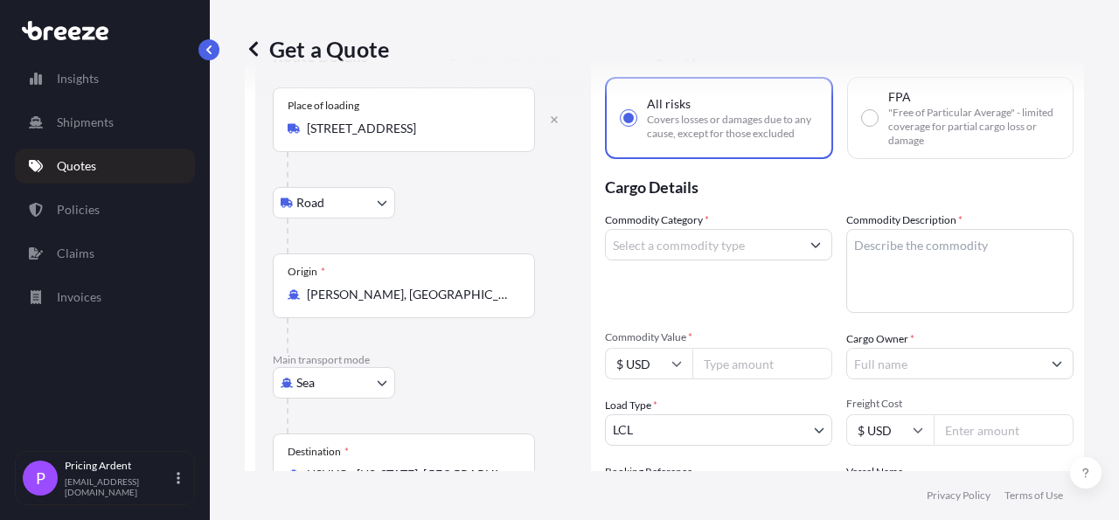
click at [751, 249] on input "Commodity Category *" at bounding box center [703, 244] width 194 height 31
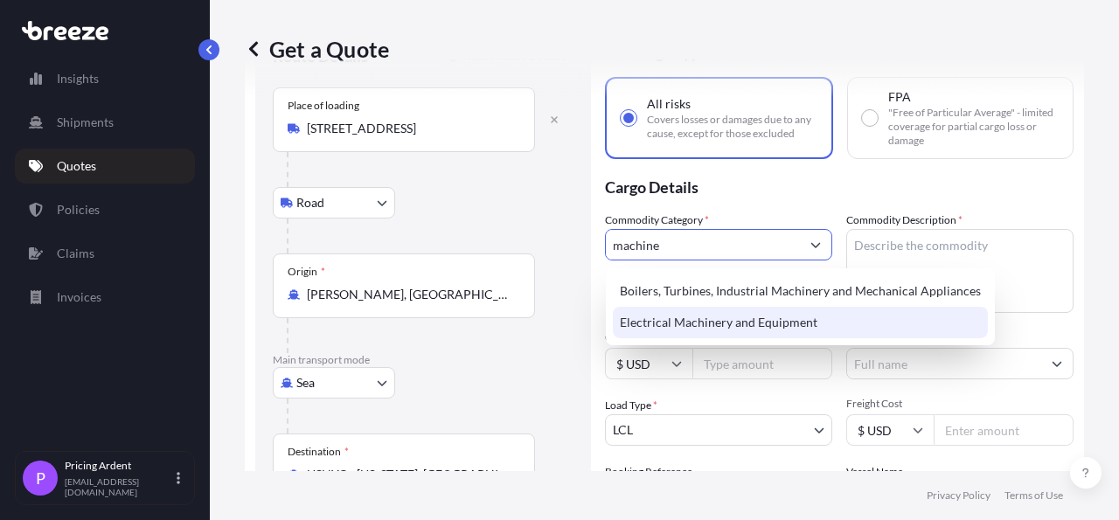
click at [750, 328] on div "Electrical Machinery and Equipment" at bounding box center [800, 322] width 375 height 31
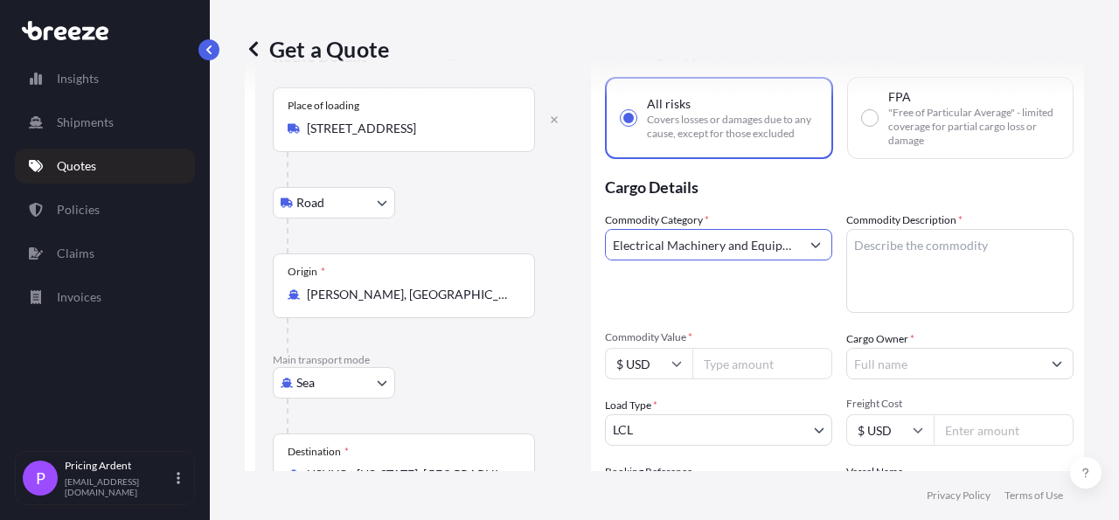
type input "Electrical Machinery and Equipment"
click at [971, 240] on textarea "Commodity Description *" at bounding box center [959, 271] width 227 height 84
paste textarea "Mimaki TX300p-1800b printer"
type textarea "Mimaki TX300p-1800b printer"
click at [741, 374] on input "Commodity Value *" at bounding box center [763, 363] width 140 height 31
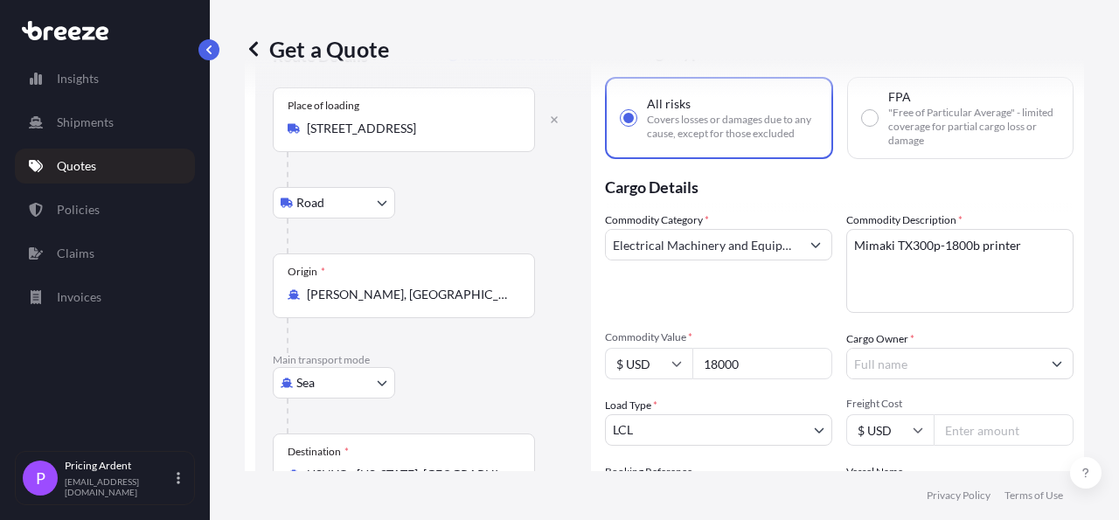
type input "18000"
click at [949, 375] on input "Cargo Owner *" at bounding box center [944, 363] width 194 height 31
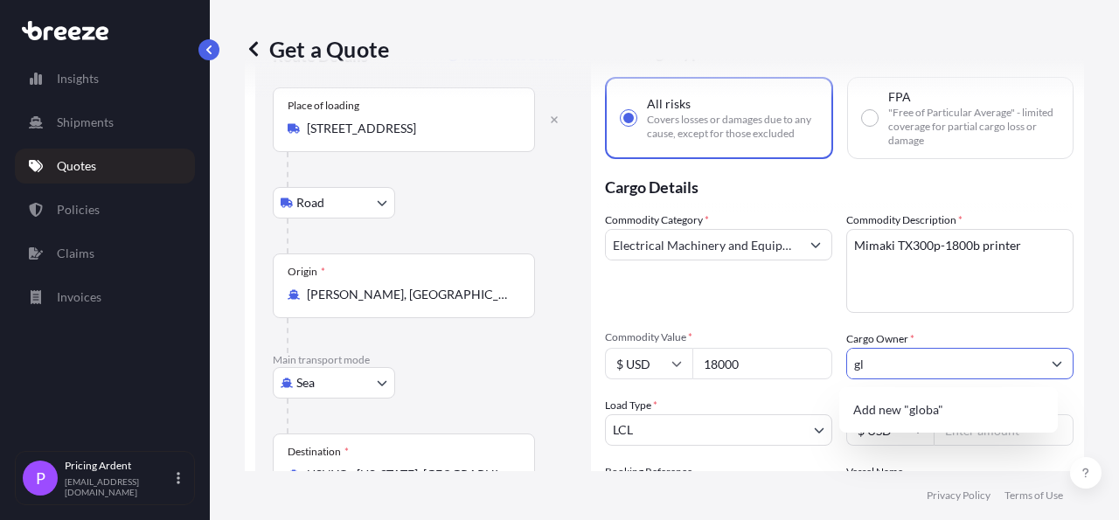
type input "g"
type input "Global Cargo"
drag, startPoint x: 945, startPoint y: 368, endPoint x: 798, endPoint y: 373, distance: 147.0
click at [847, 373] on input "Global Cargo" at bounding box center [944, 363] width 194 height 31
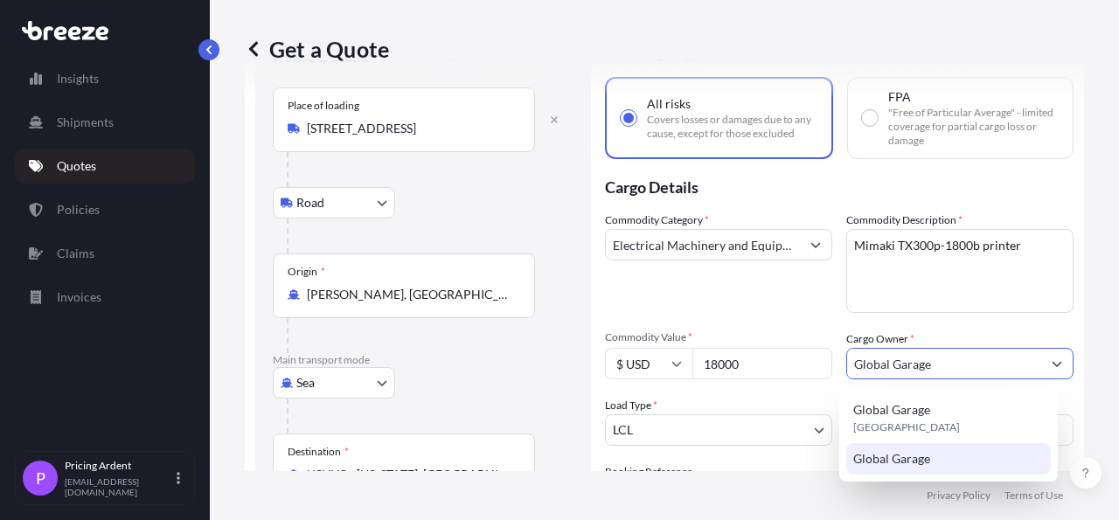
click at [941, 454] on div "Global Garage" at bounding box center [948, 458] width 205 height 31
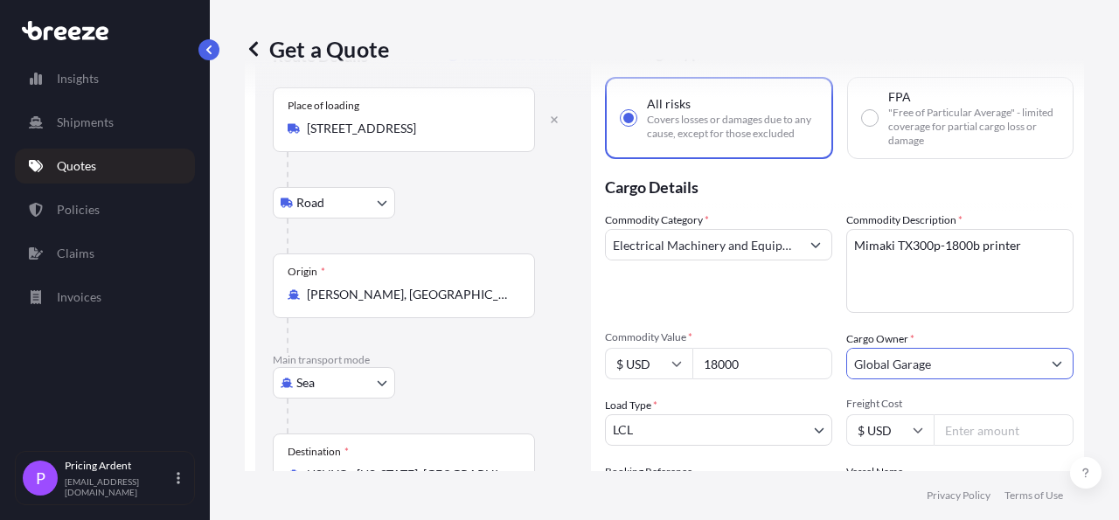
type input "Global Garage"
click at [1009, 336] on div "Cargo Owner * Global Garage" at bounding box center [959, 355] width 227 height 49
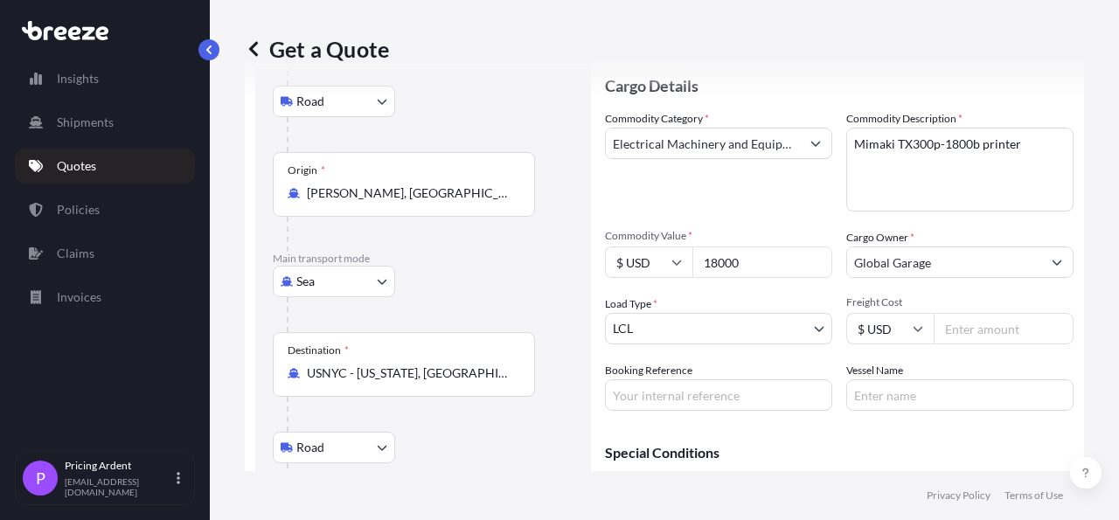
click at [984, 335] on input "Freight Cost" at bounding box center [1004, 328] width 140 height 31
type input "2590"
click at [1092, 298] on div "Get a Quote Route Details Reset Route Details Place of loading [GEOGRAPHIC_DATA…" at bounding box center [664, 235] width 909 height 471
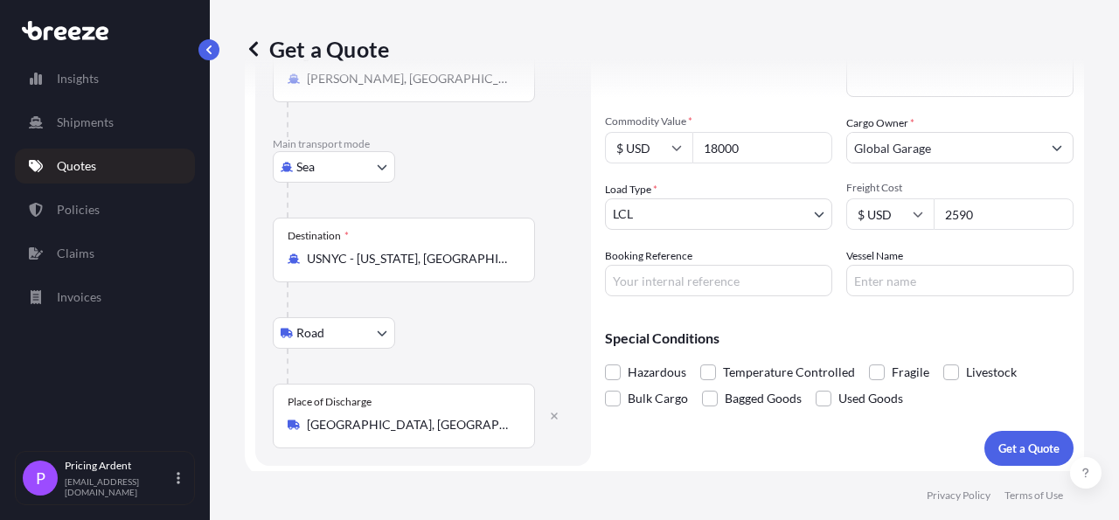
scroll to position [303, 0]
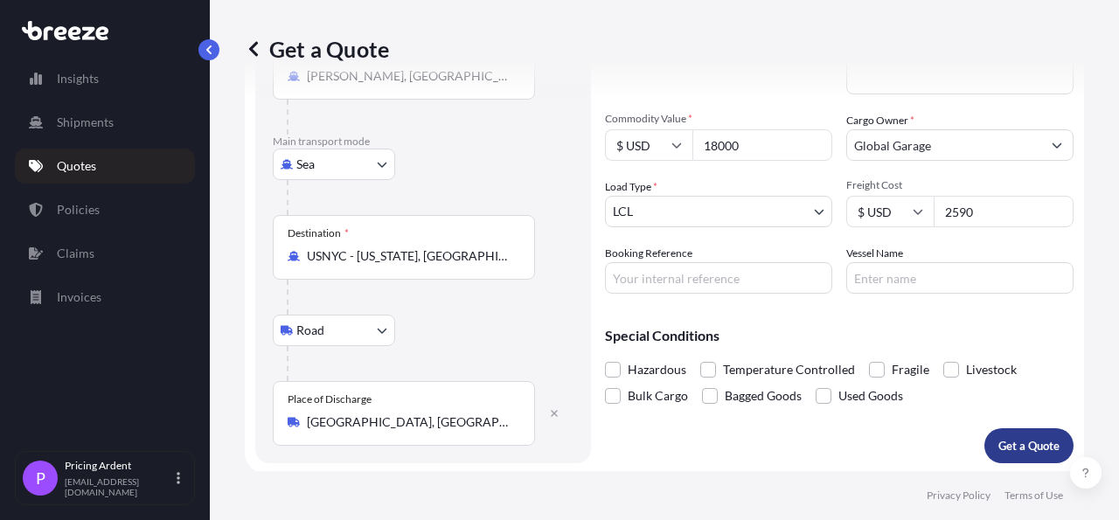
click at [1024, 447] on p "Get a Quote" at bounding box center [1029, 445] width 61 height 17
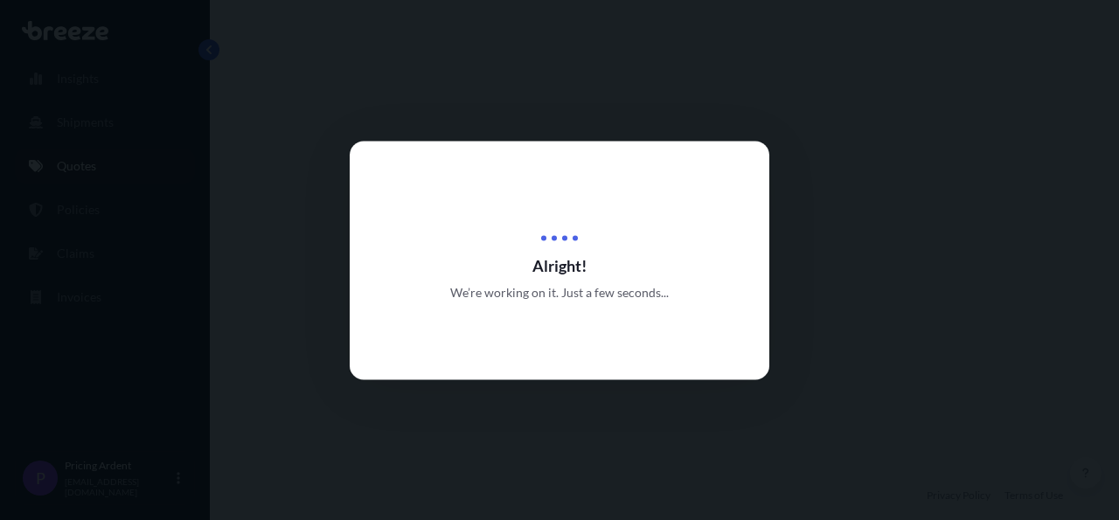
select select "Road"
select select "Sea"
select select "Road"
select select "1"
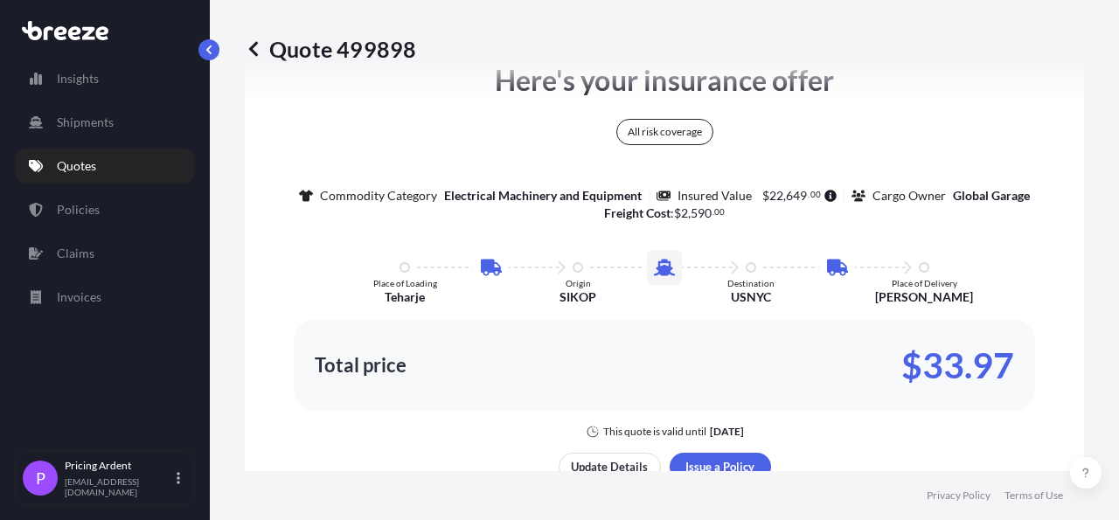
scroll to position [1103, 0]
